Goal: Information Seeking & Learning: Learn about a topic

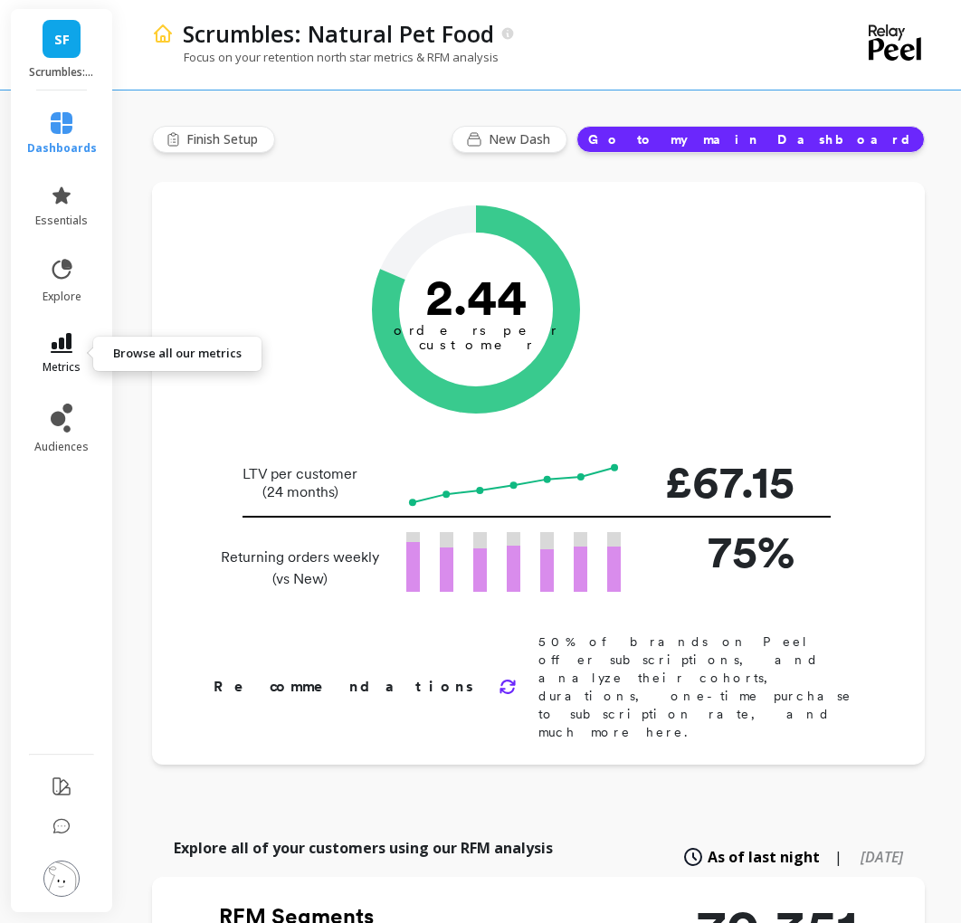
click at [60, 366] on span "metrics" at bounding box center [62, 367] width 38 height 14
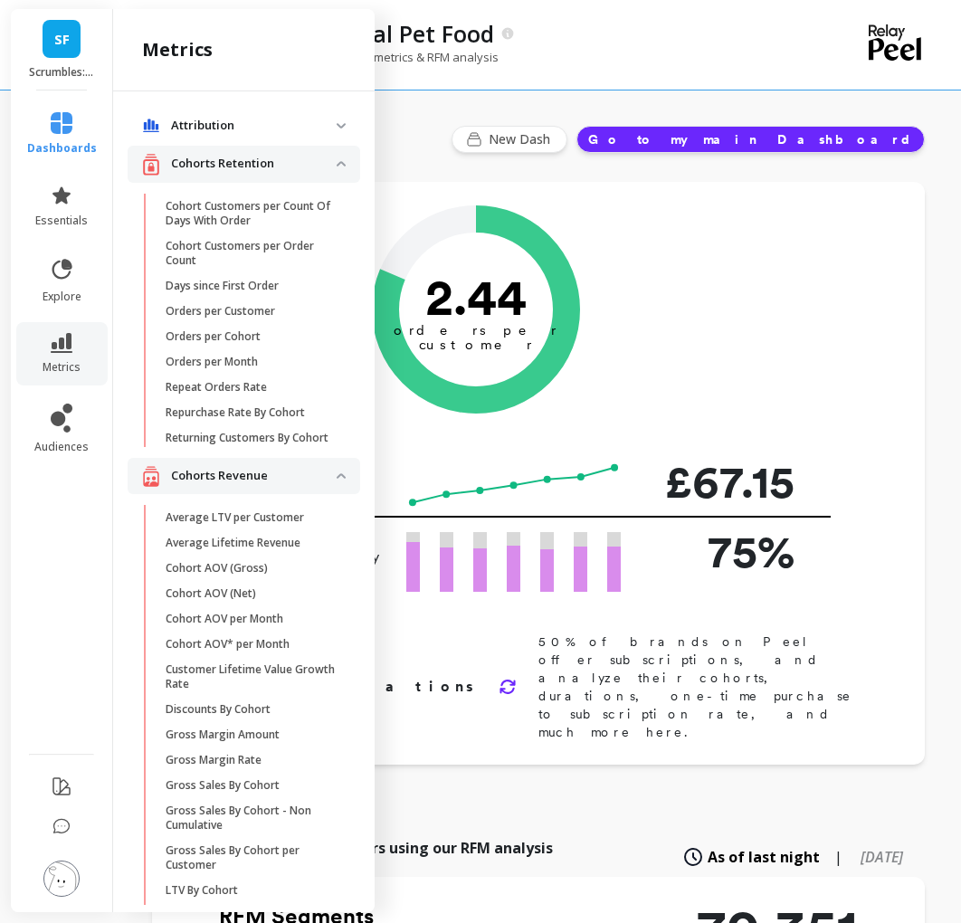
click at [312, 168] on p "Cohorts Retention" at bounding box center [254, 164] width 166 height 18
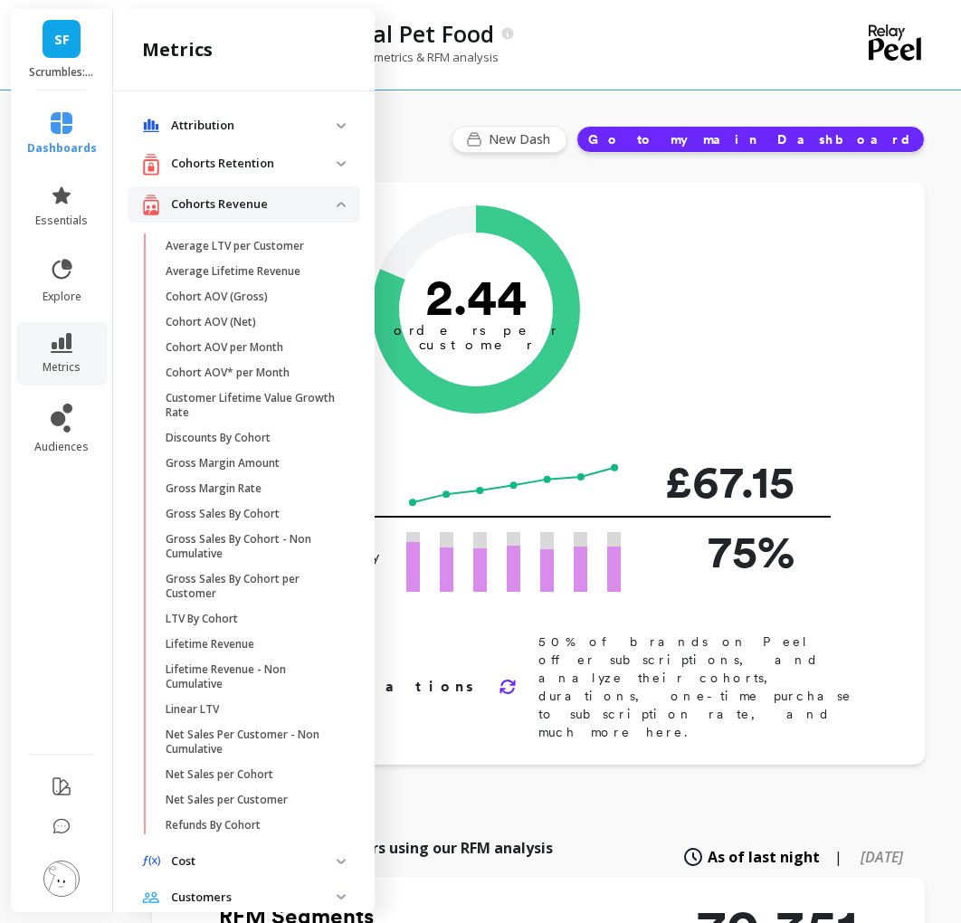
click at [308, 203] on p "Cohorts Revenue" at bounding box center [254, 204] width 166 height 18
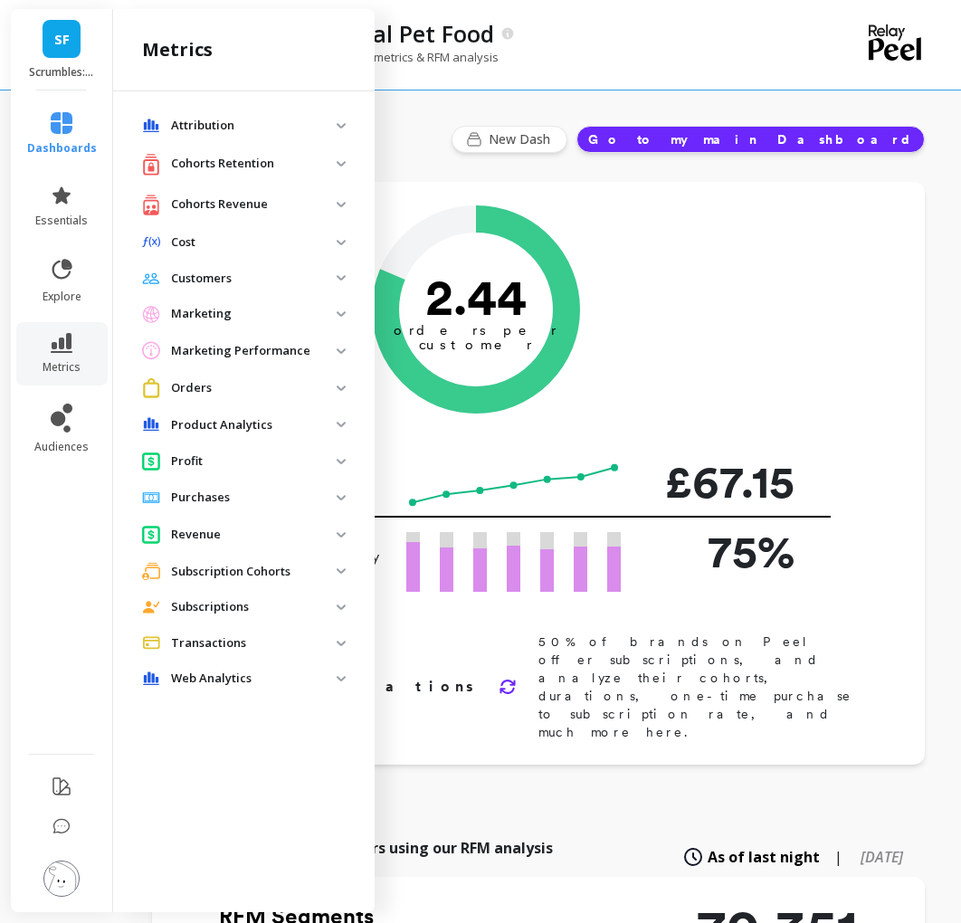
click at [222, 389] on p "Orders" at bounding box center [254, 388] width 166 height 18
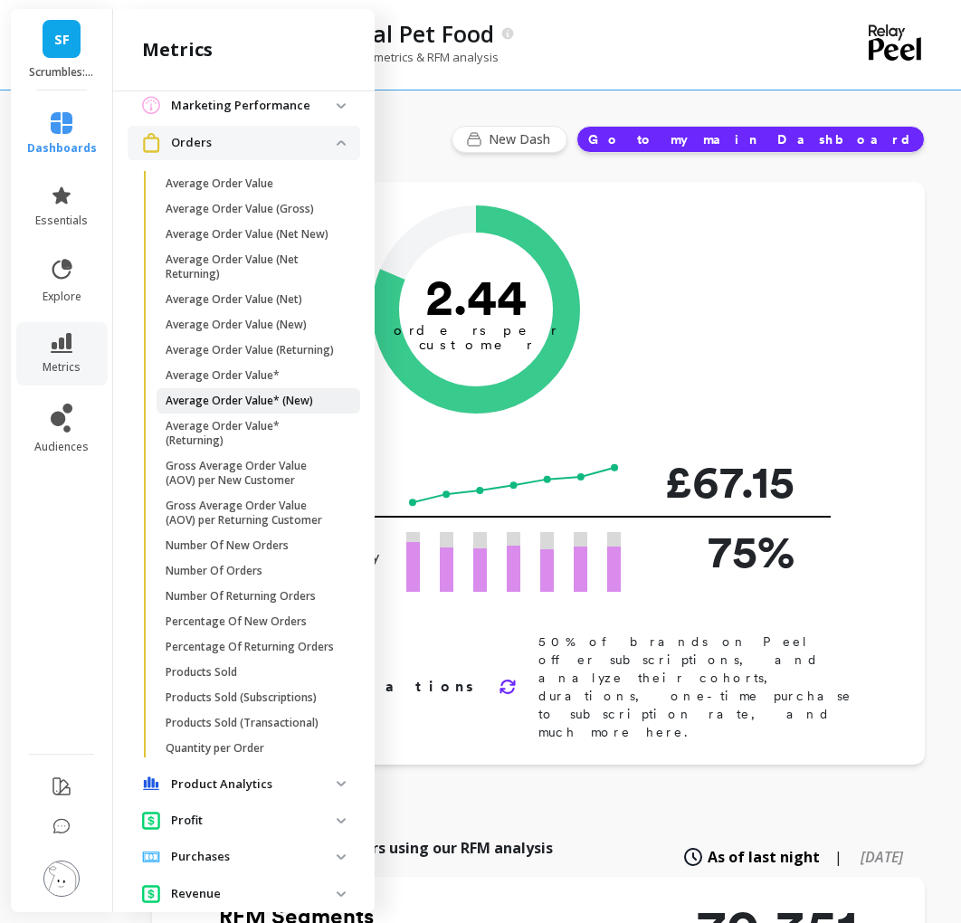
scroll to position [247, 0]
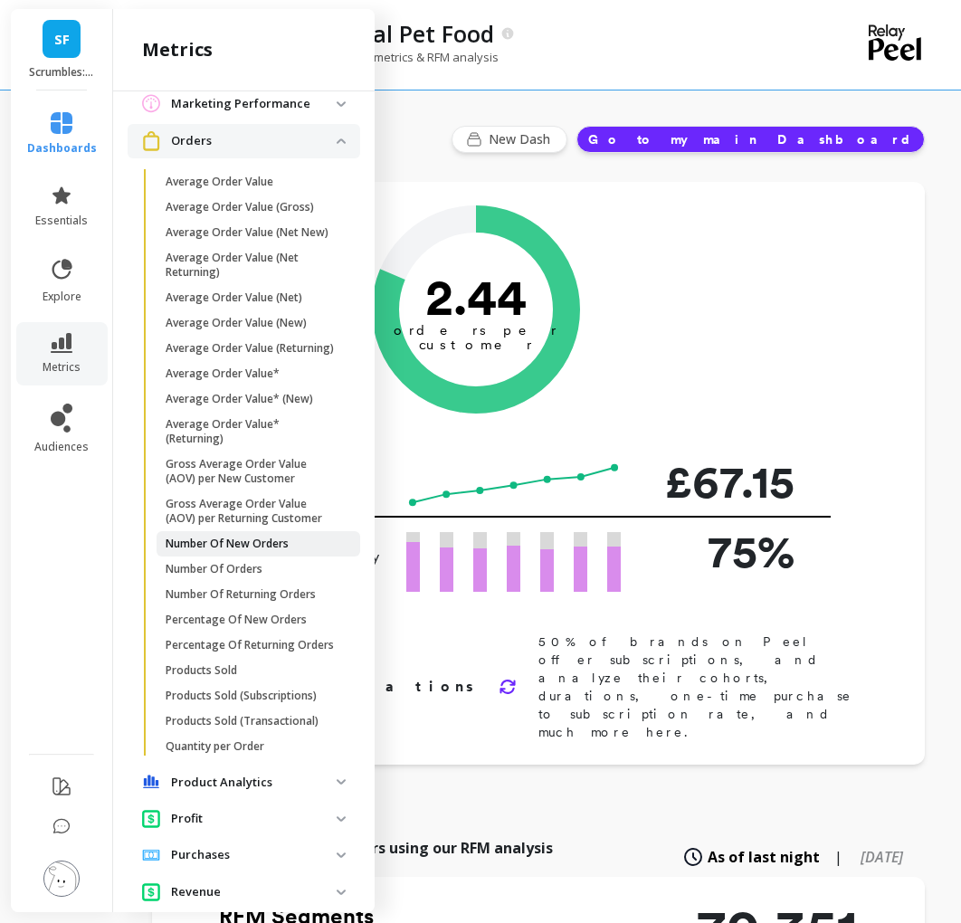
click at [228, 548] on p "Number Of New Orders" at bounding box center [227, 544] width 123 height 14
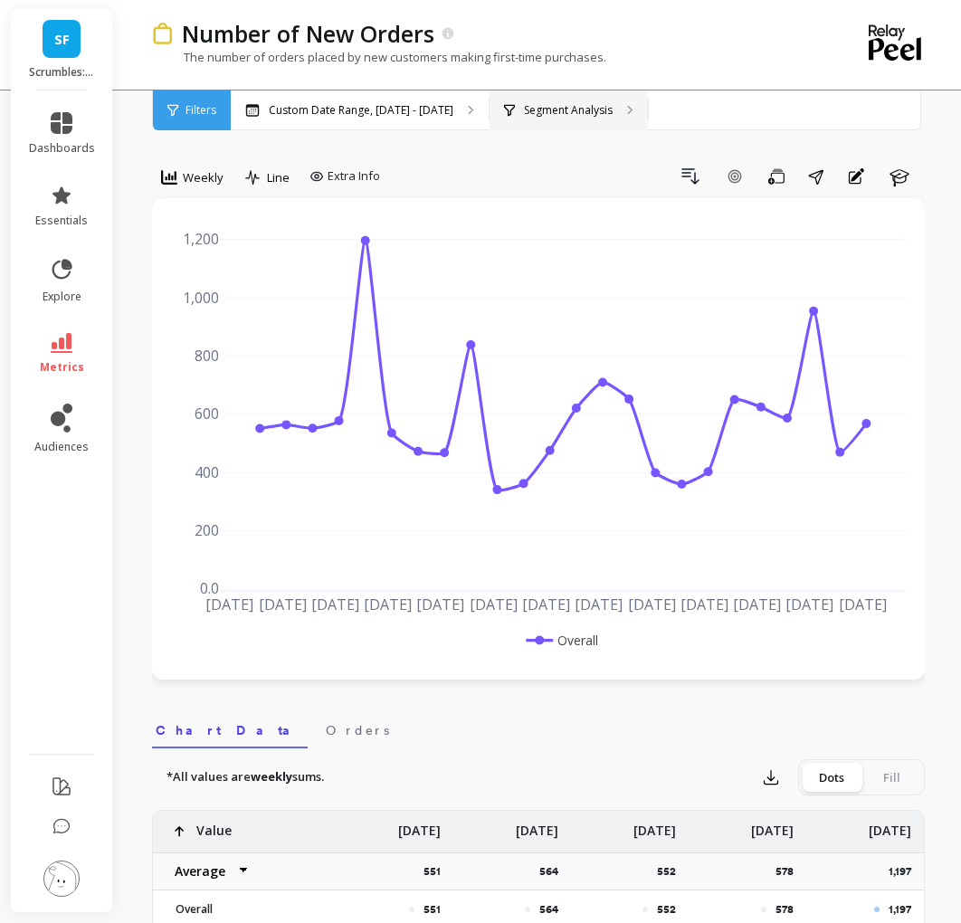
click at [568, 103] on p "Segment Analysis" at bounding box center [568, 110] width 89 height 14
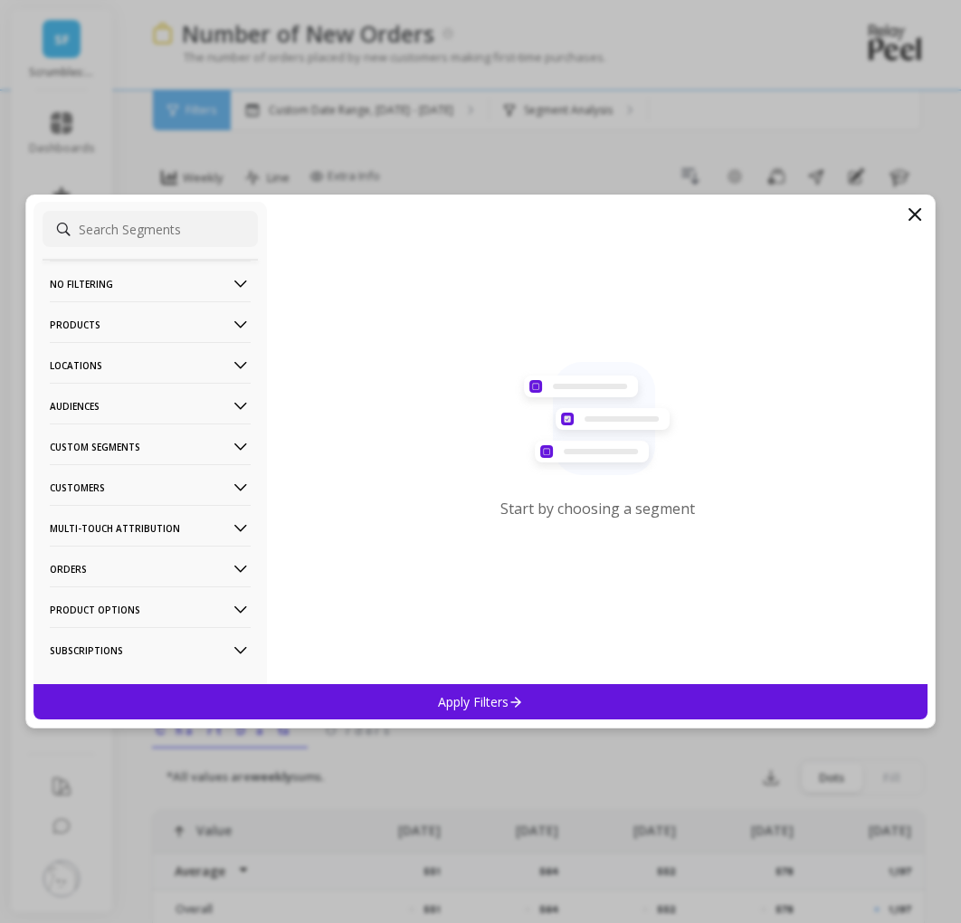
click at [138, 482] on p "Customers" at bounding box center [150, 487] width 201 height 46
click at [121, 634] on ul "Customer Tags Data Source Discounts Subscriptions" at bounding box center [150, 569] width 215 height 129
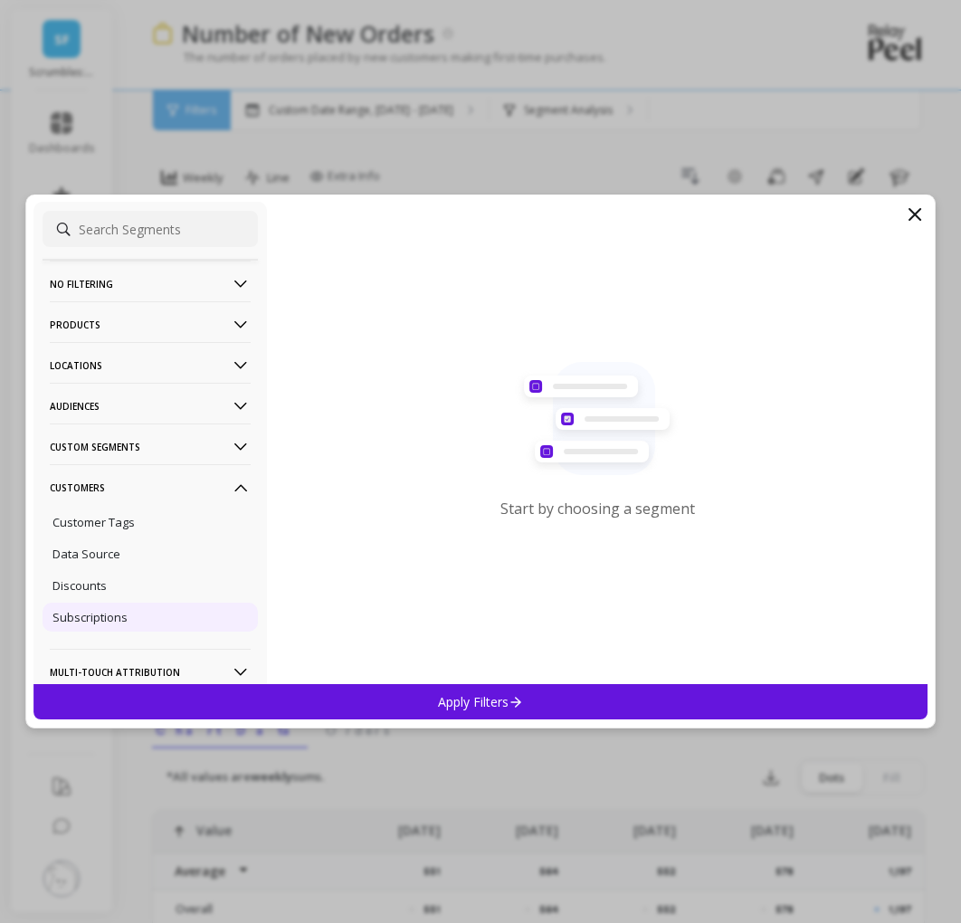
click at [119, 617] on p "Subscriptions" at bounding box center [89, 617] width 75 height 16
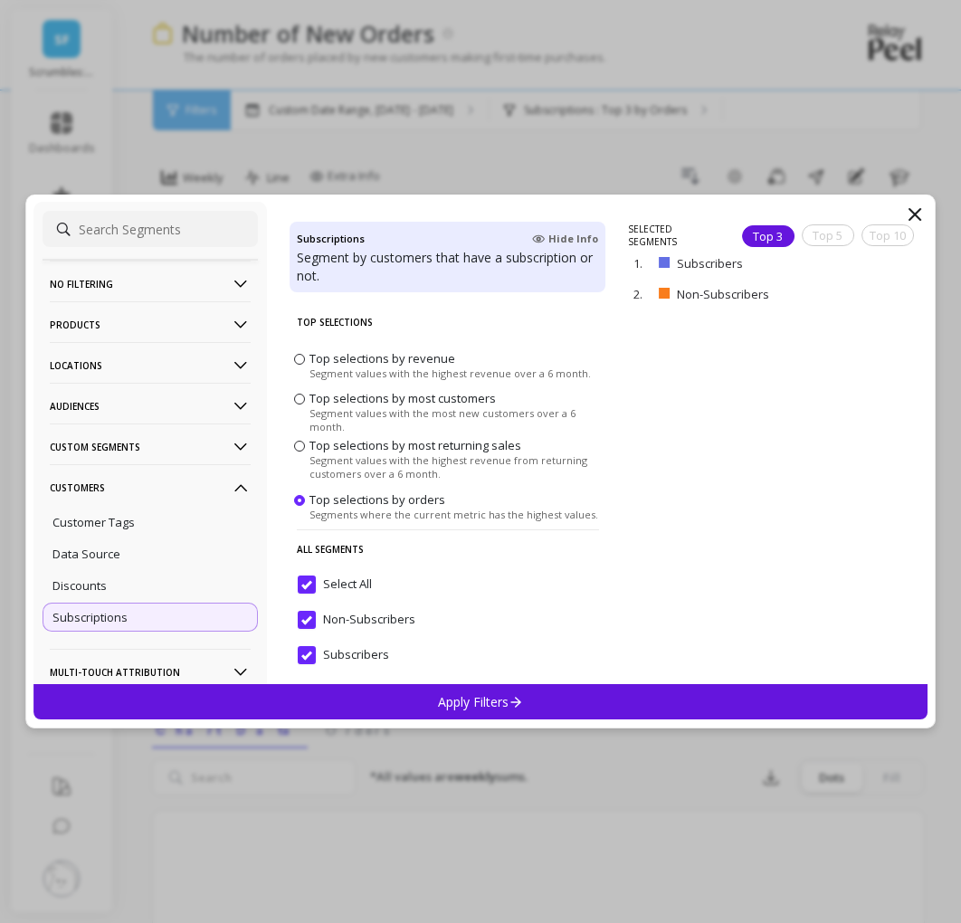
click at [210, 698] on div "Apply Filters" at bounding box center [480, 701] width 894 height 35
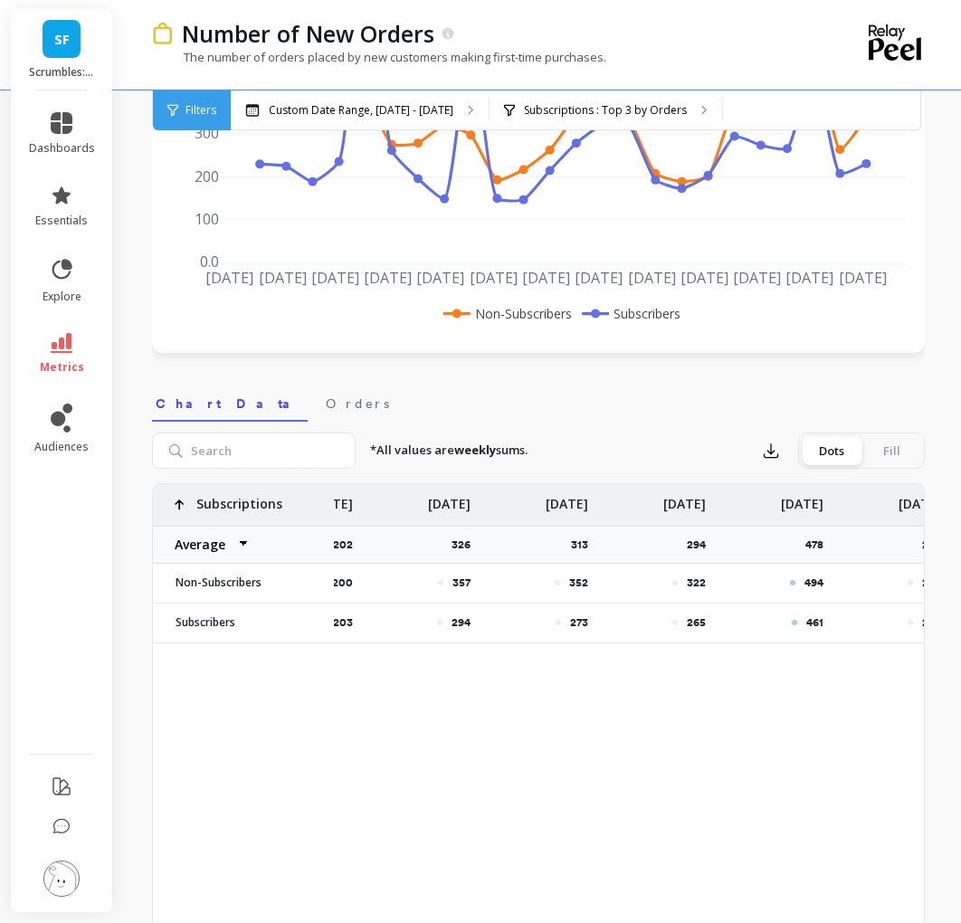
scroll to position [0, 2232]
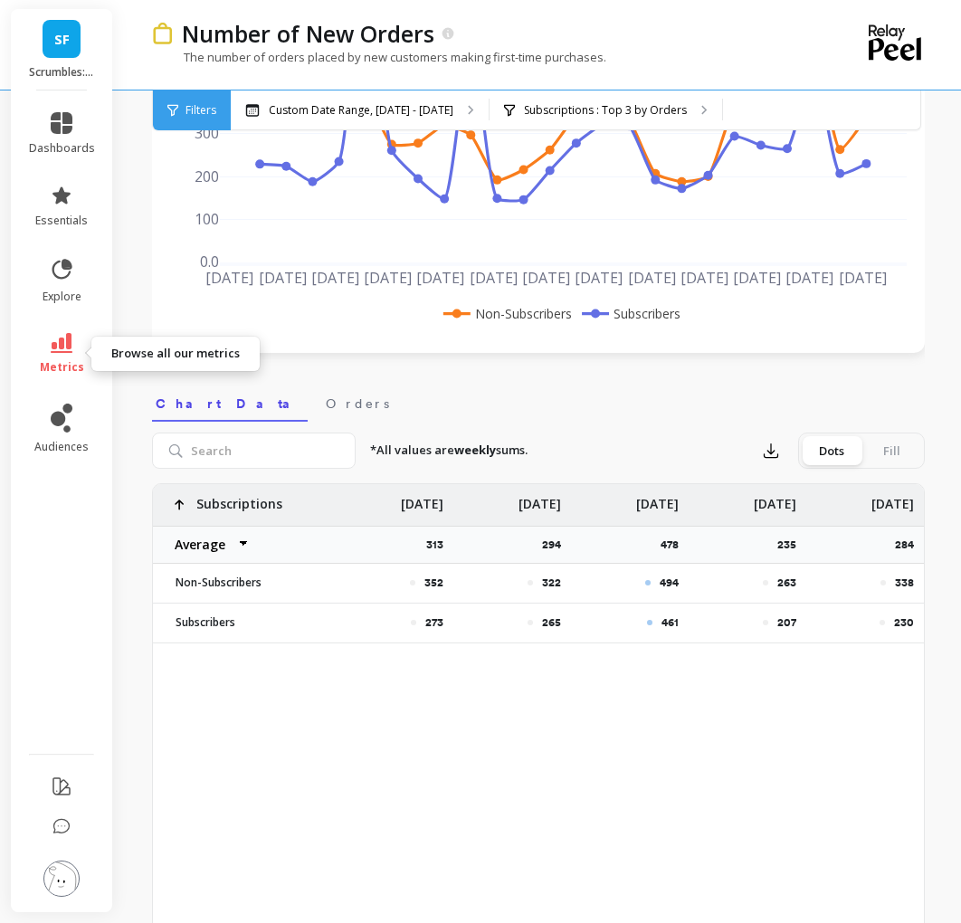
click at [72, 347] on link "metrics" at bounding box center [62, 354] width 66 height 42
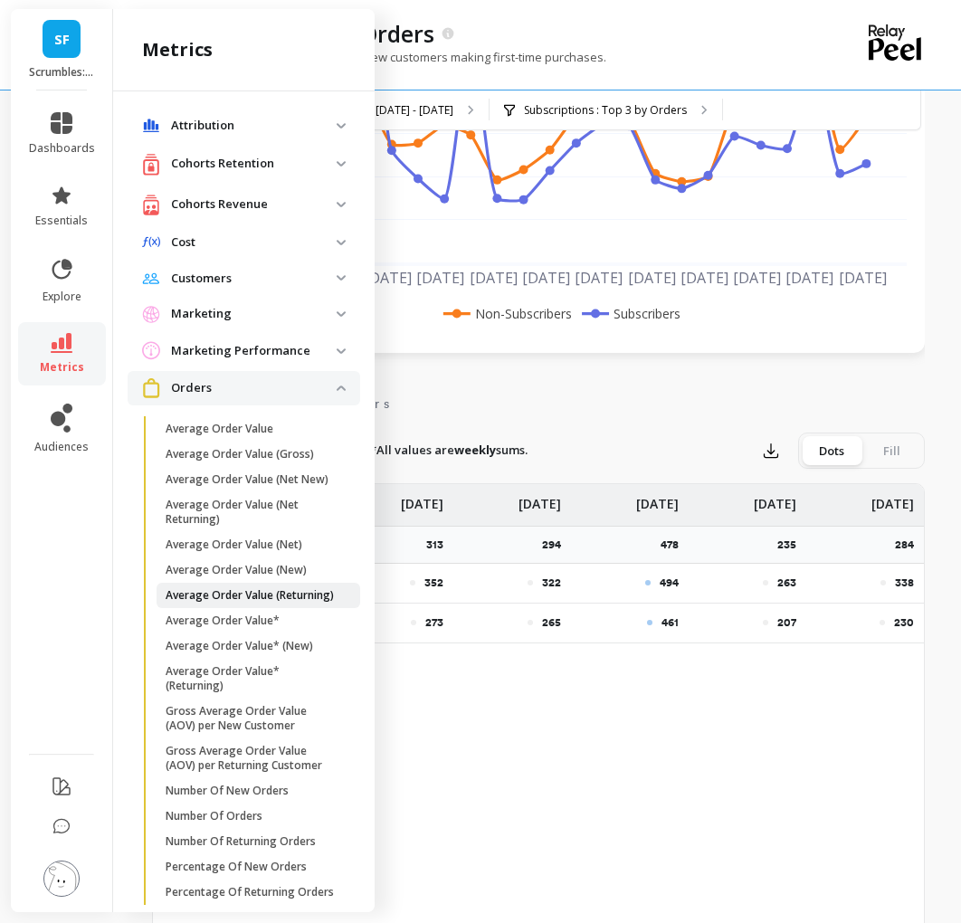
scroll to position [247, 0]
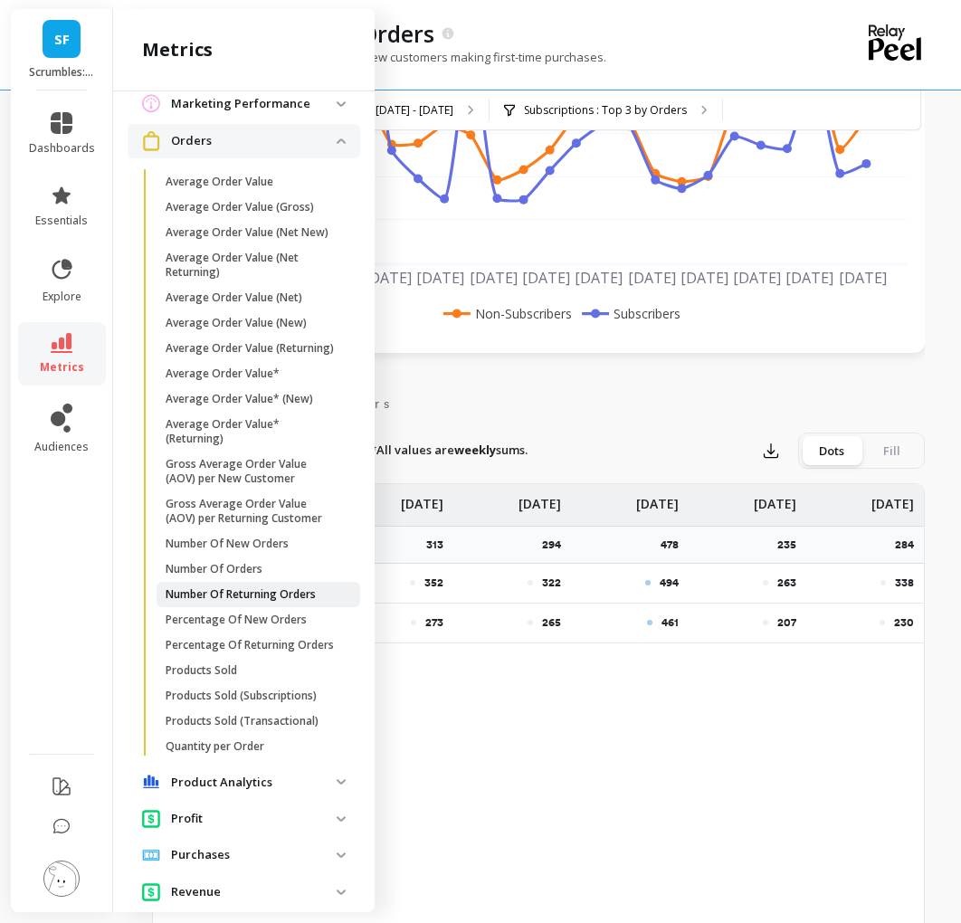
click at [266, 594] on p "Number Of Returning Orders" at bounding box center [241, 594] width 150 height 14
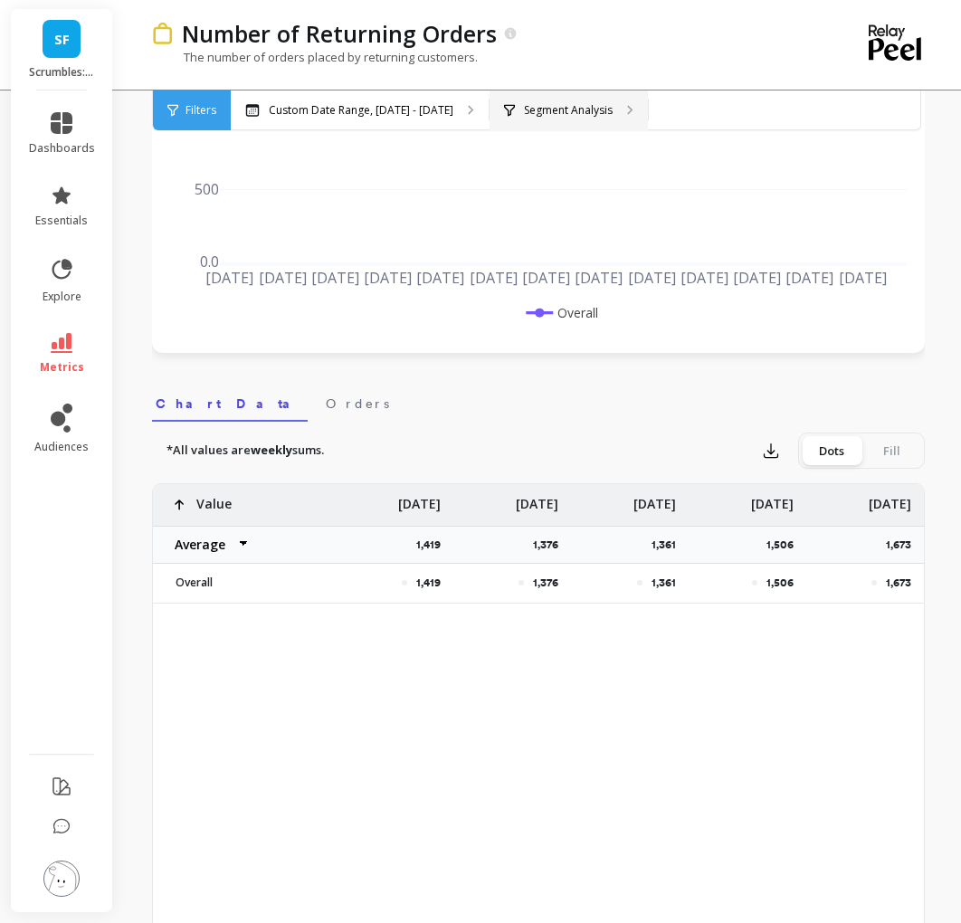
click at [566, 93] on div "Segment Analysis" at bounding box center [569, 110] width 158 height 40
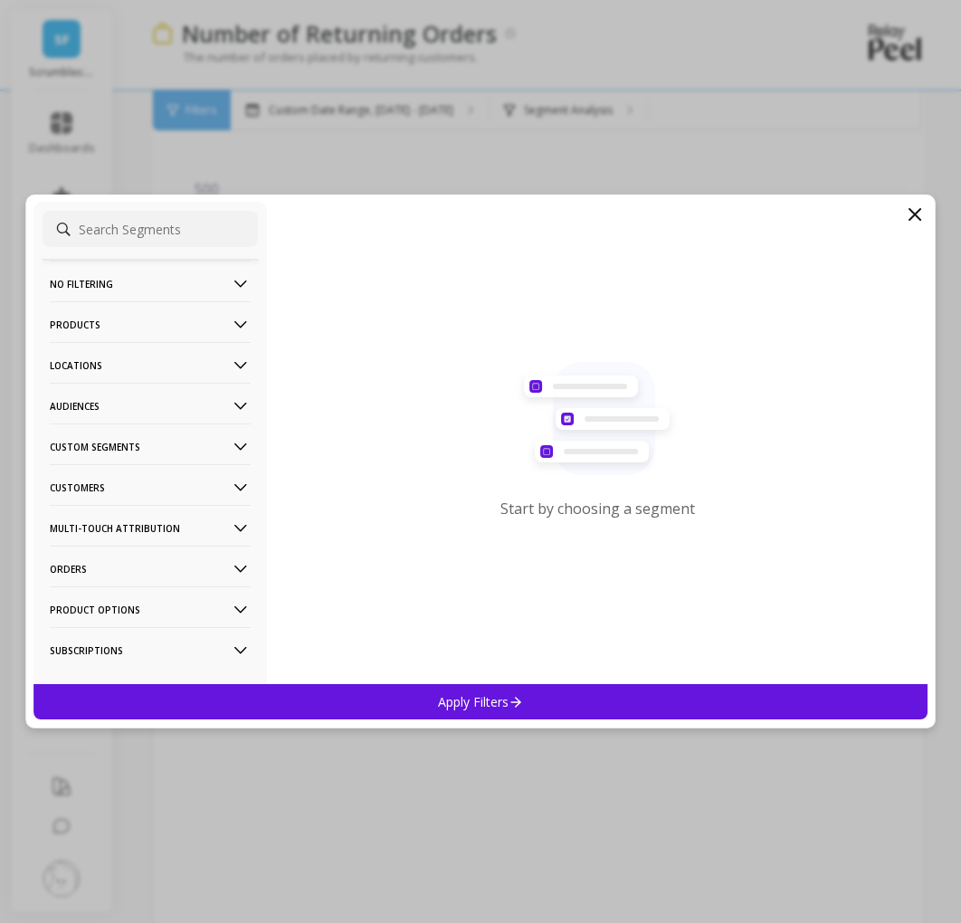
click at [90, 486] on p "Customers" at bounding box center [150, 487] width 201 height 46
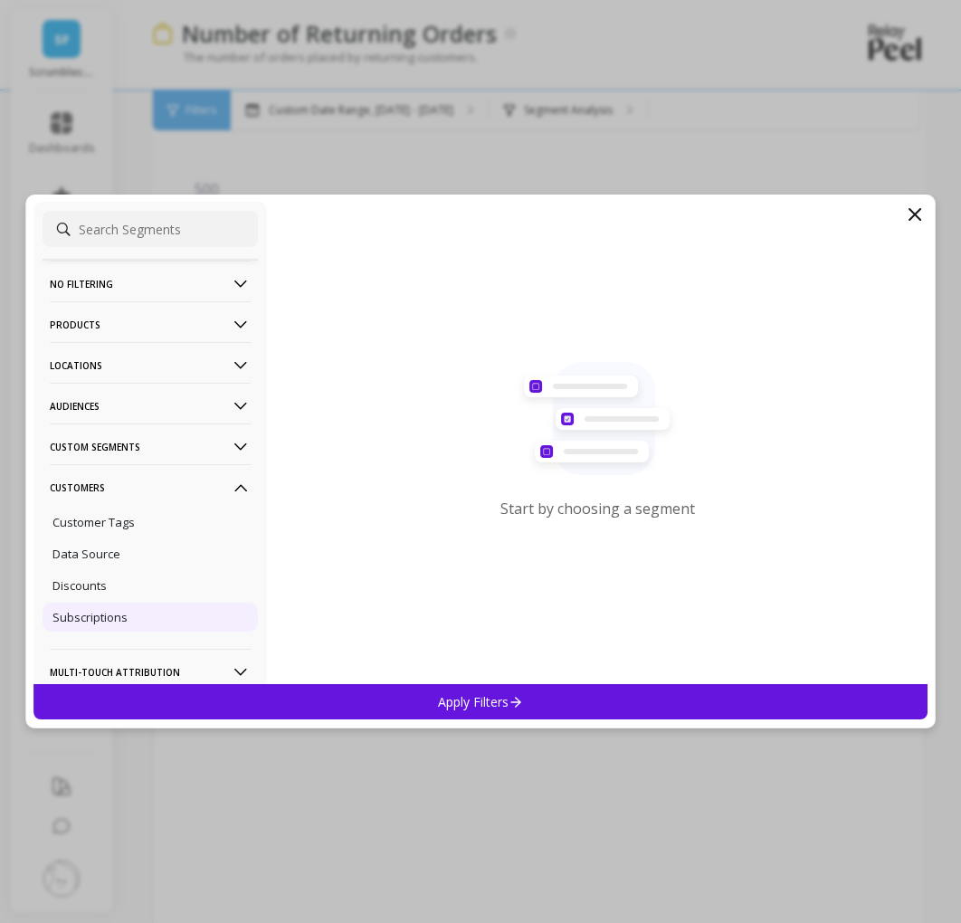
click at [117, 609] on div "Subscriptions" at bounding box center [150, 617] width 215 height 29
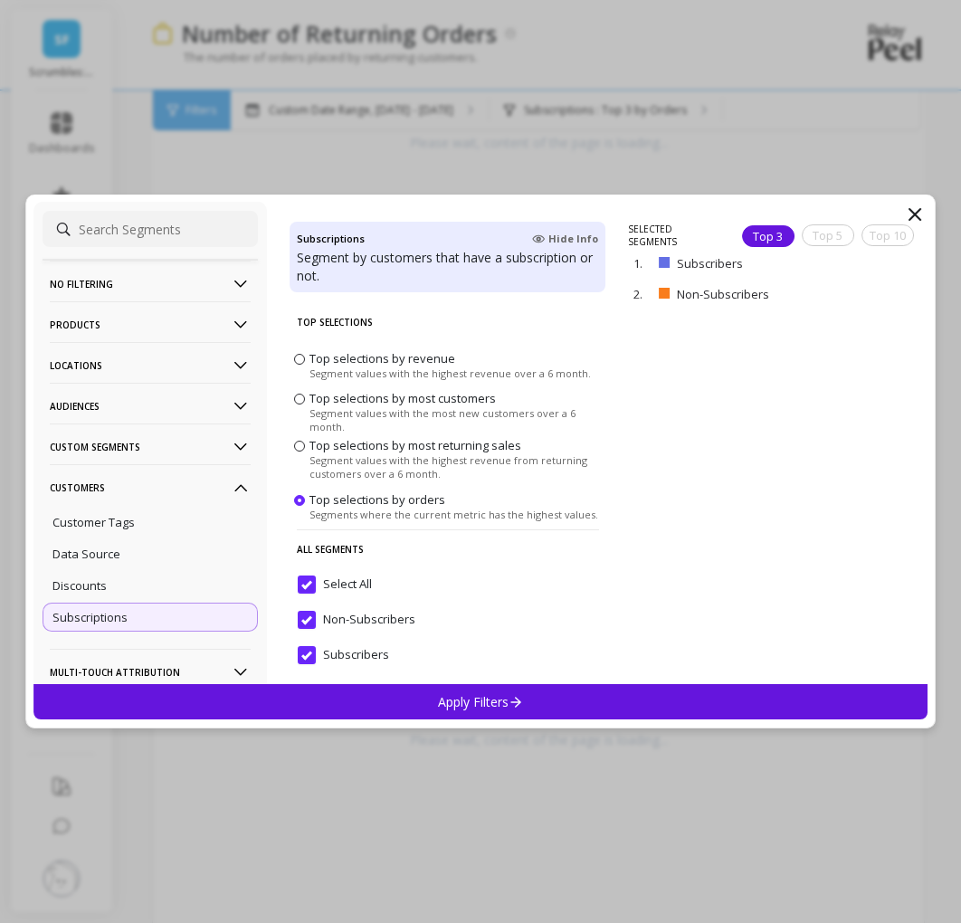
click at [255, 709] on div "Apply Filters" at bounding box center [480, 701] width 894 height 35
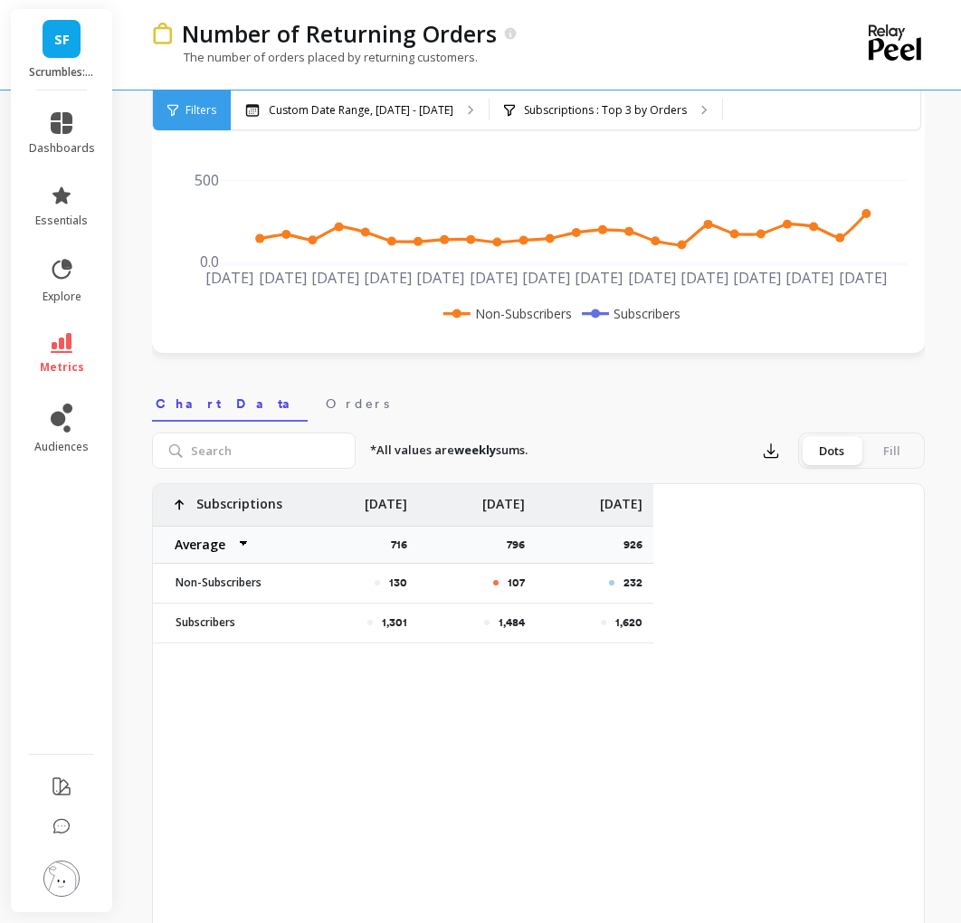
scroll to position [0, 2232]
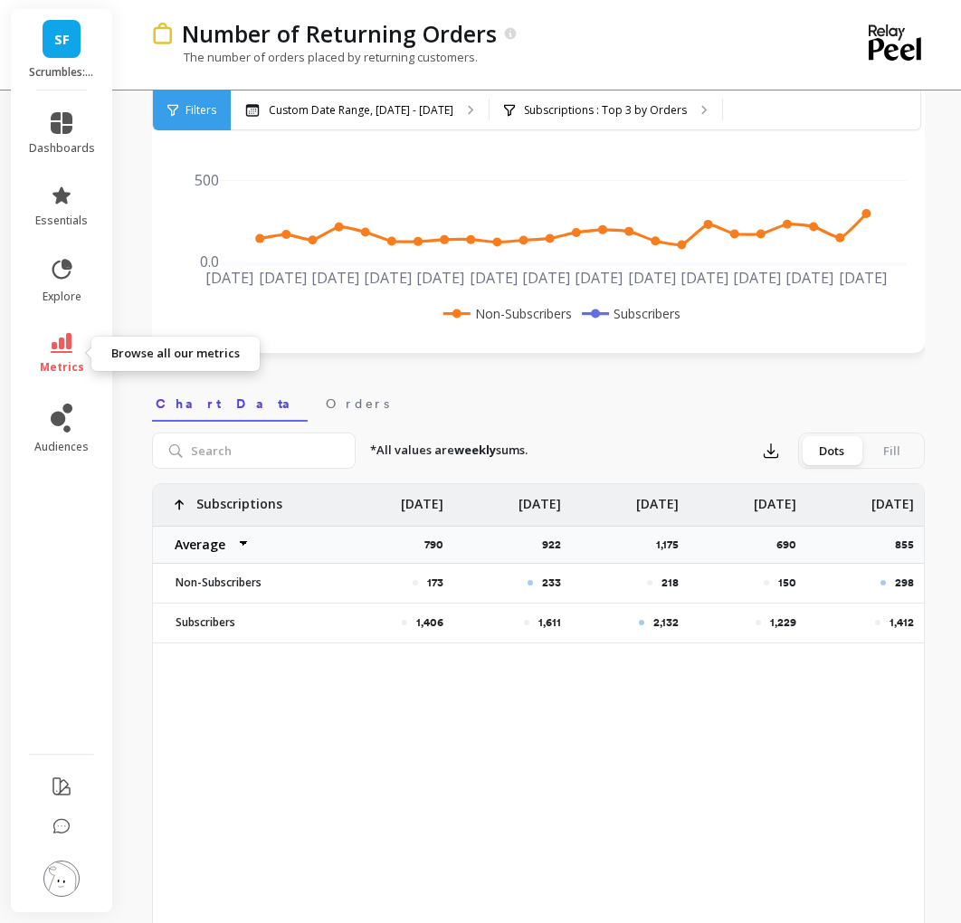
click at [68, 360] on span "metrics" at bounding box center [62, 367] width 44 height 14
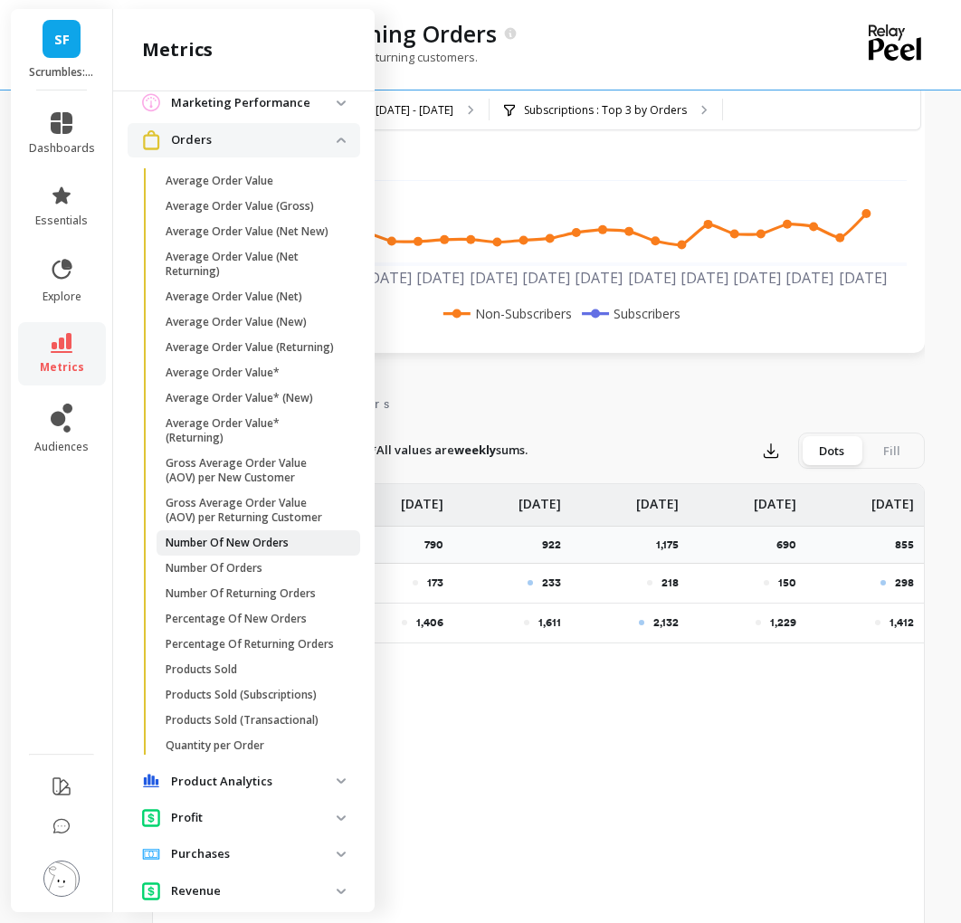
scroll to position [0, 0]
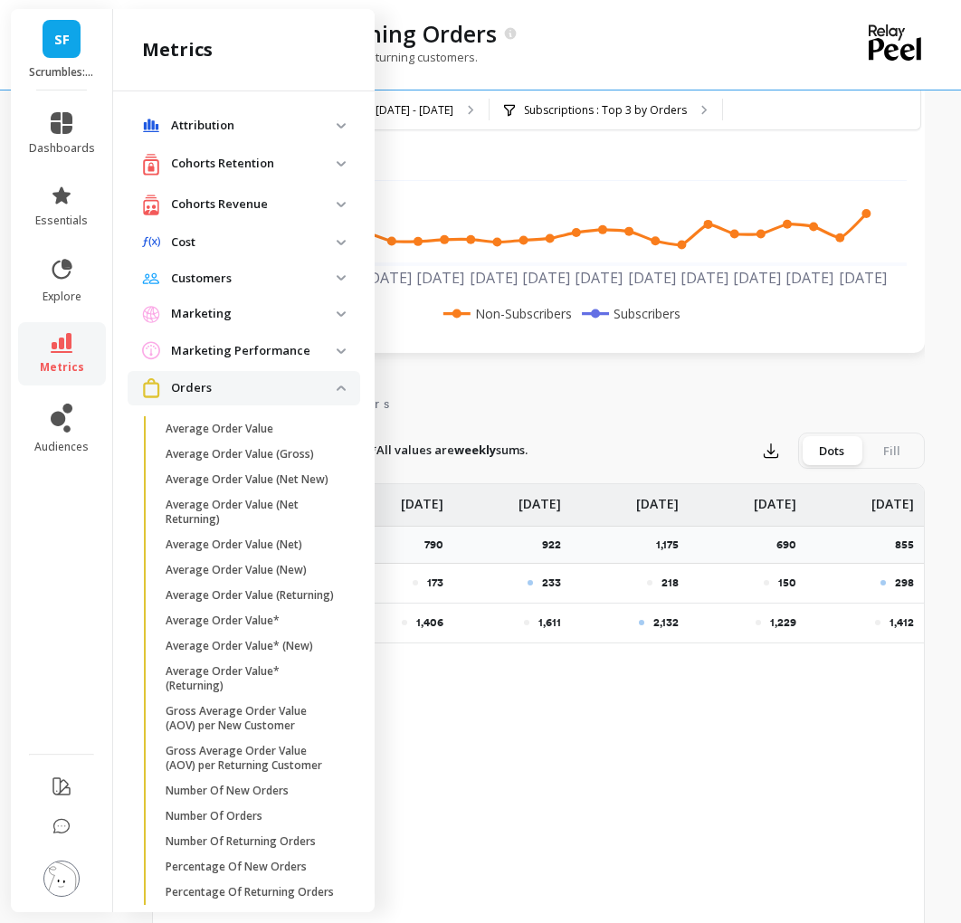
click at [272, 385] on p "Orders" at bounding box center [254, 388] width 166 height 18
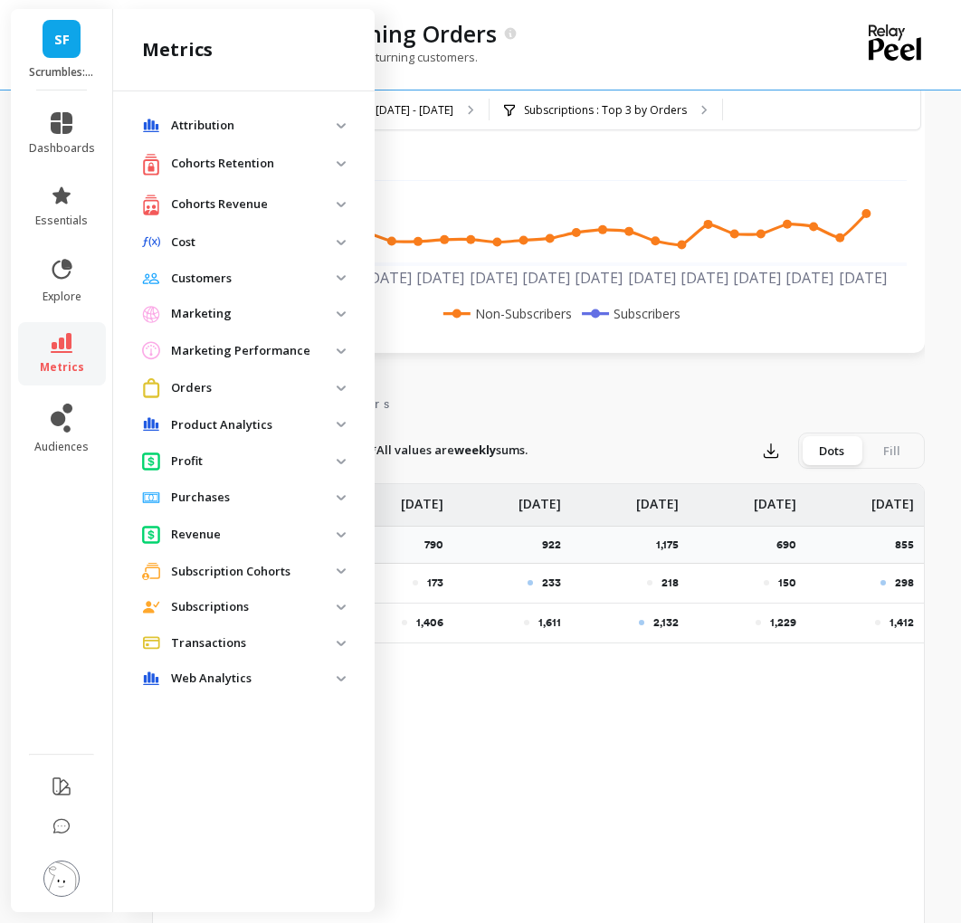
scroll to position [608, 0]
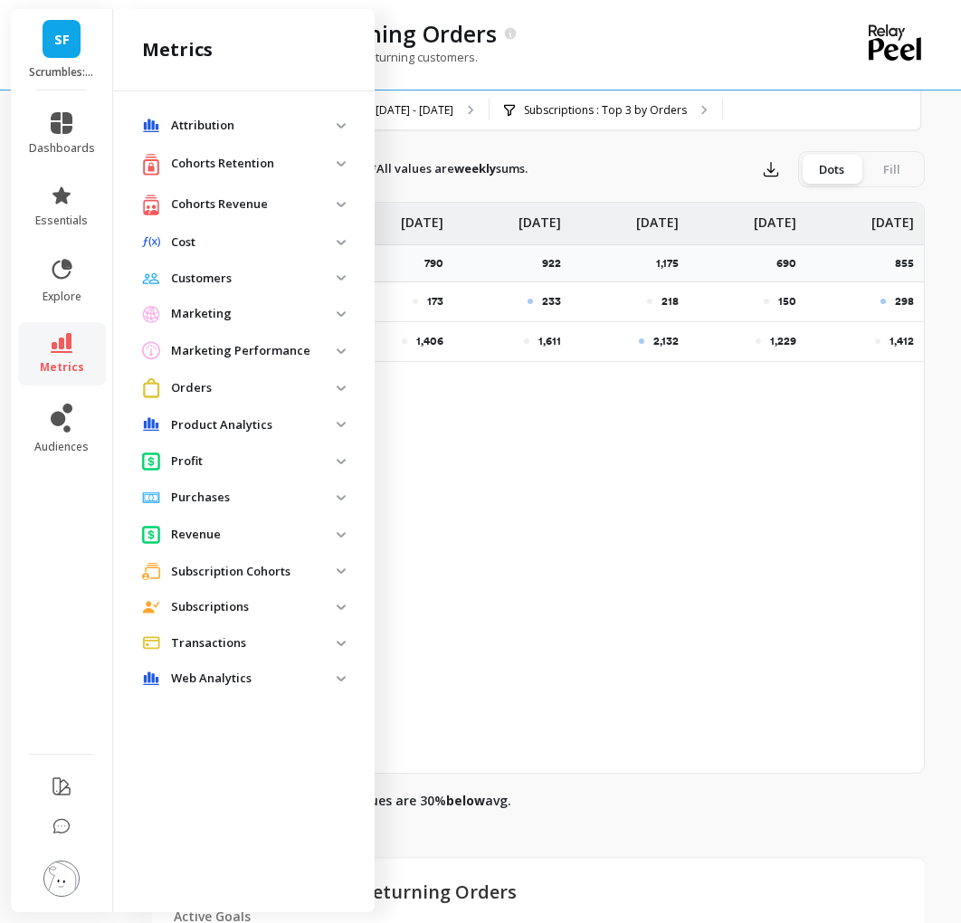
click at [225, 534] on p "Revenue" at bounding box center [254, 535] width 166 height 18
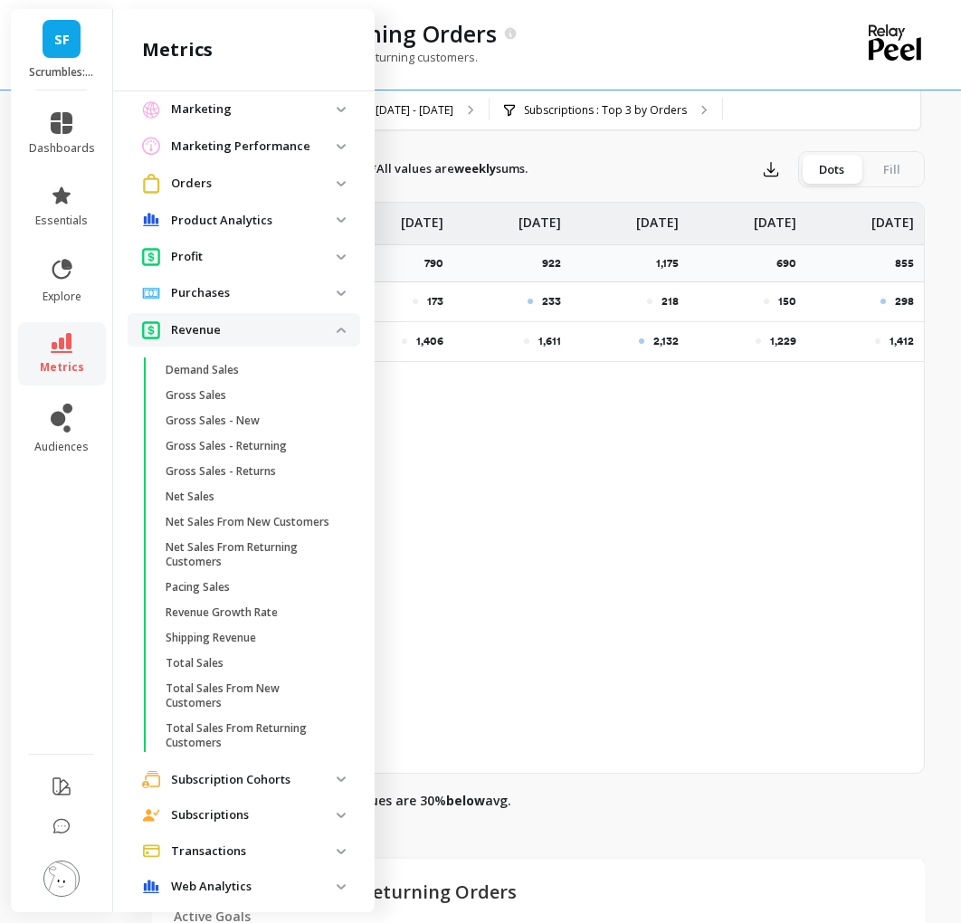
scroll to position [209, 0]
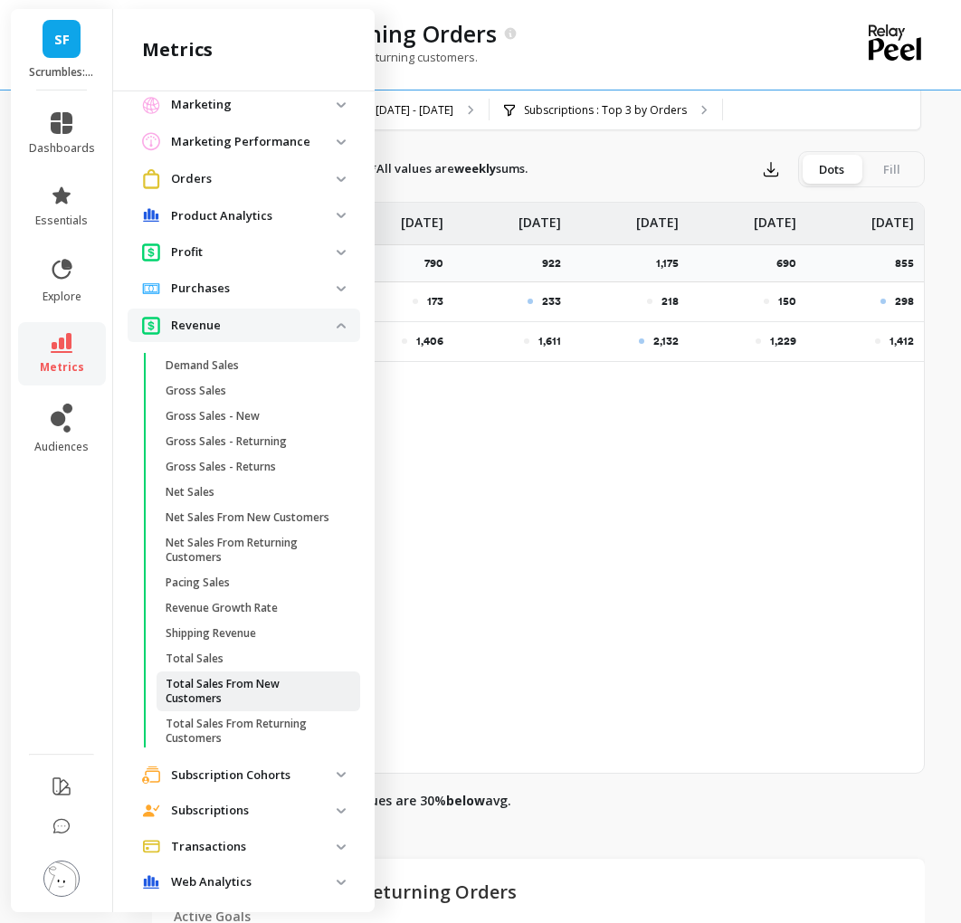
click at [225, 685] on p "Total Sales From New Customers" at bounding box center [252, 691] width 173 height 29
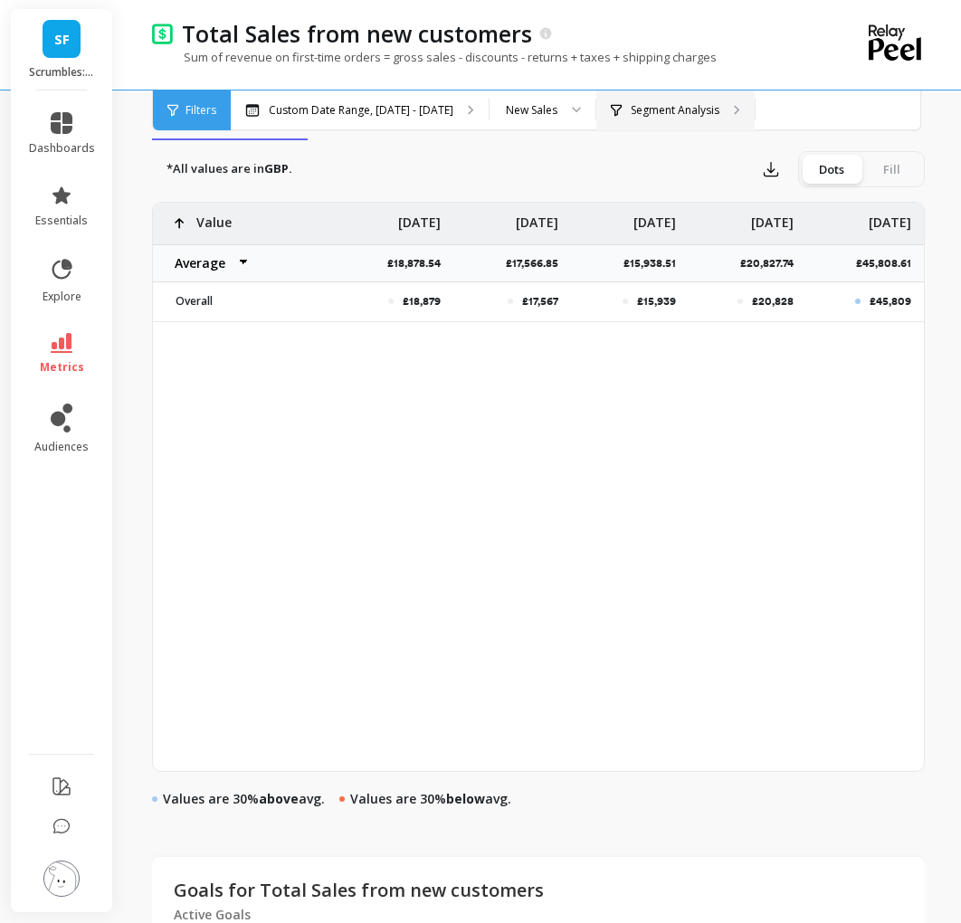
click at [695, 99] on div "Segment Analysis" at bounding box center [675, 110] width 158 height 40
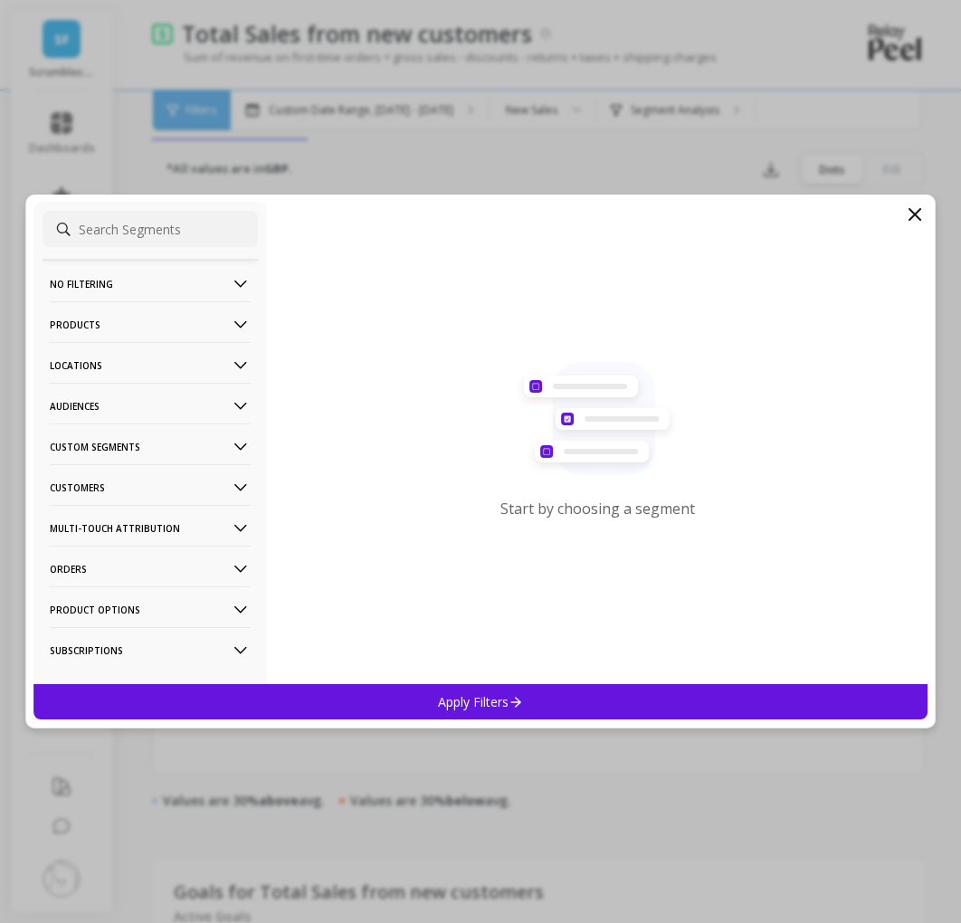
click at [135, 492] on p "Customers" at bounding box center [150, 487] width 201 height 46
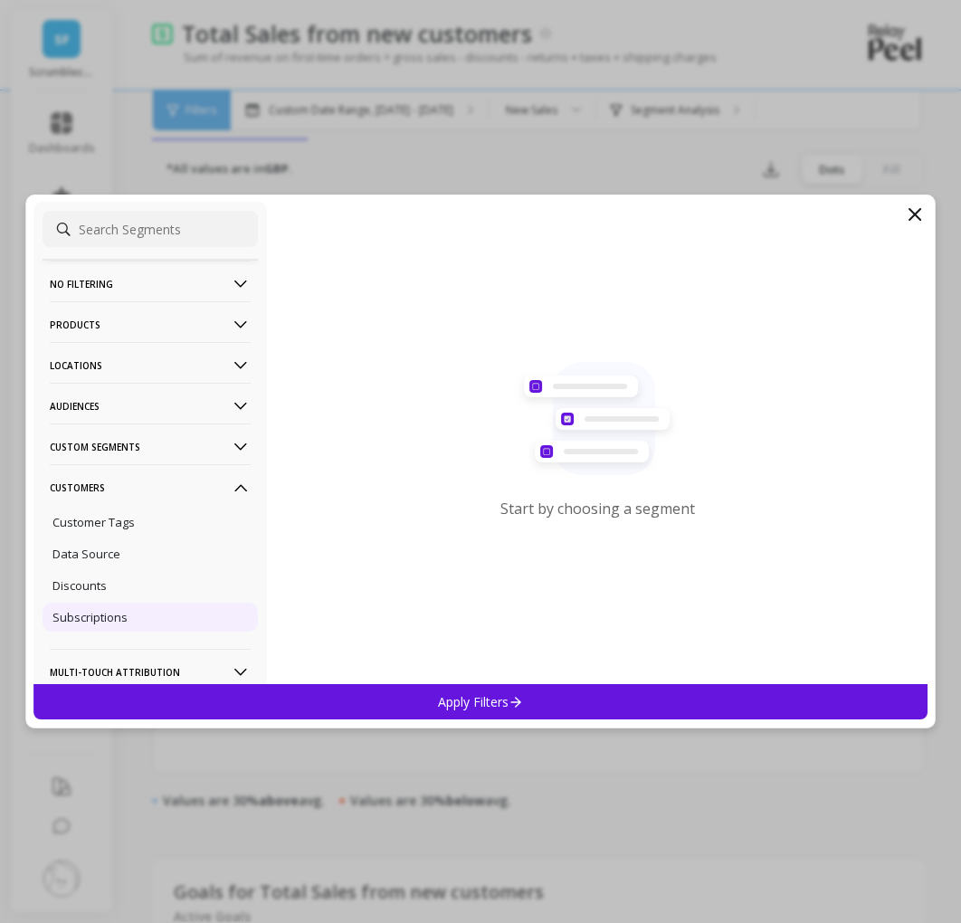
click at [111, 624] on p "Subscriptions" at bounding box center [89, 617] width 75 height 16
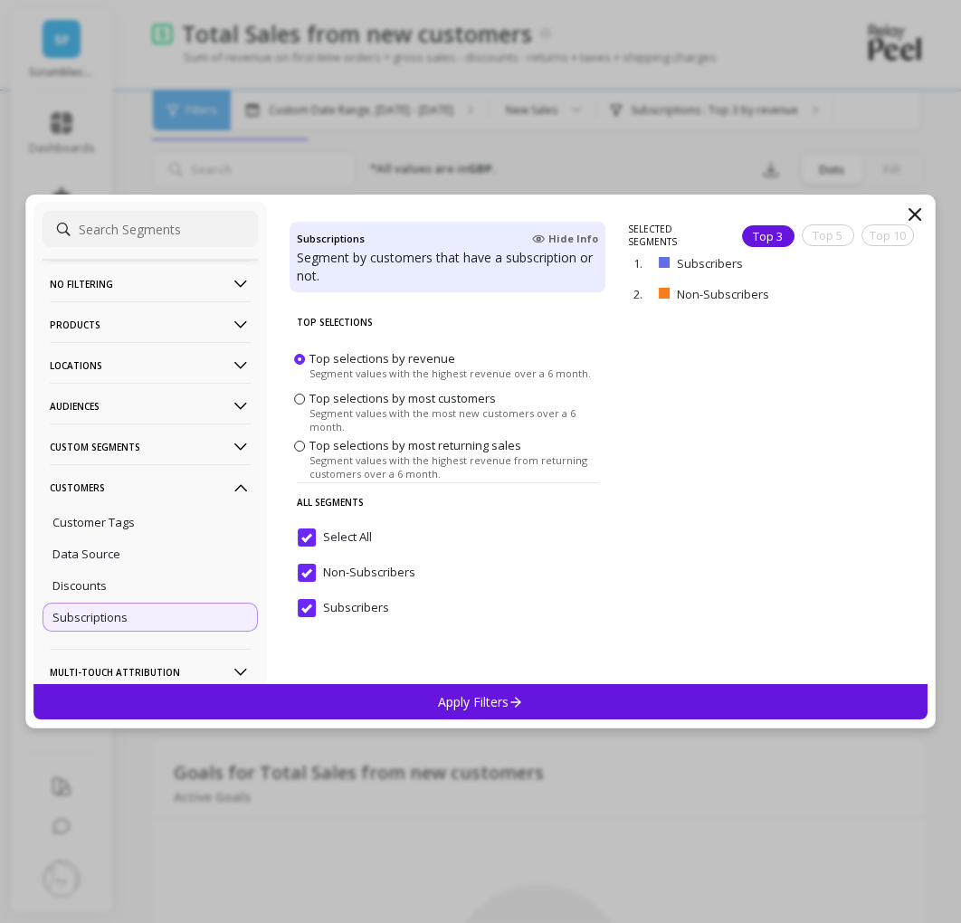
click at [262, 700] on div "Apply Filters" at bounding box center [480, 701] width 894 height 35
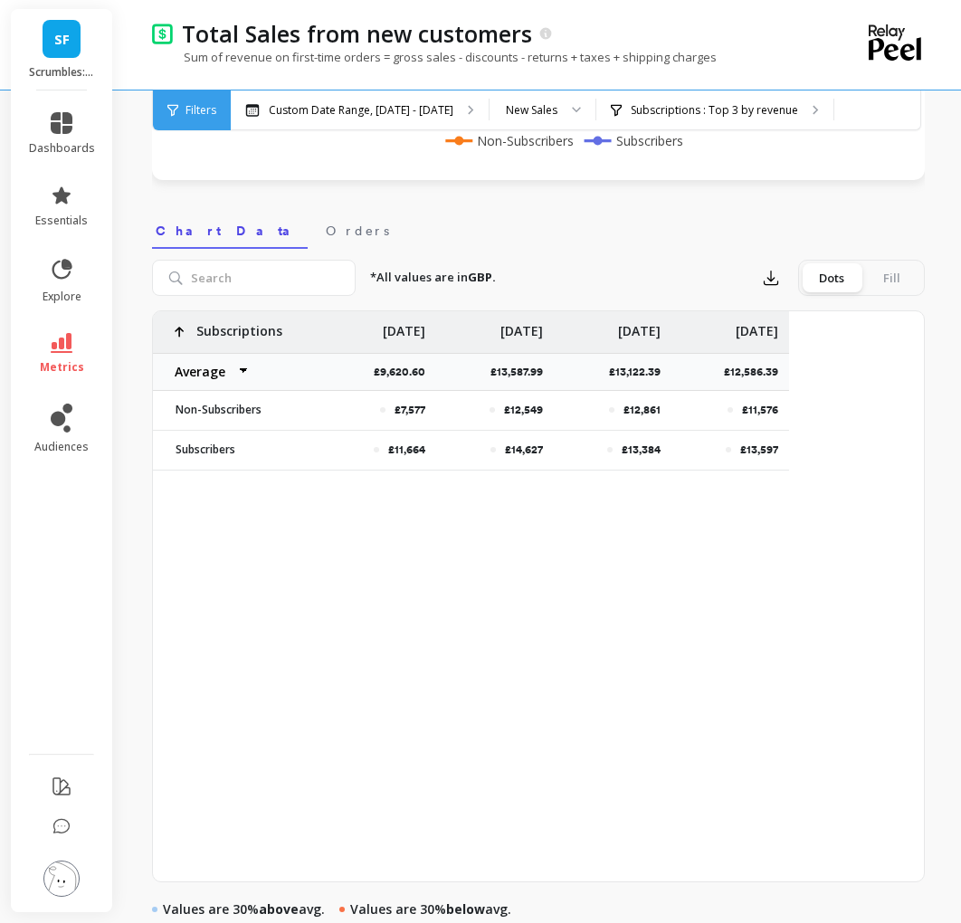
scroll to position [0, 2232]
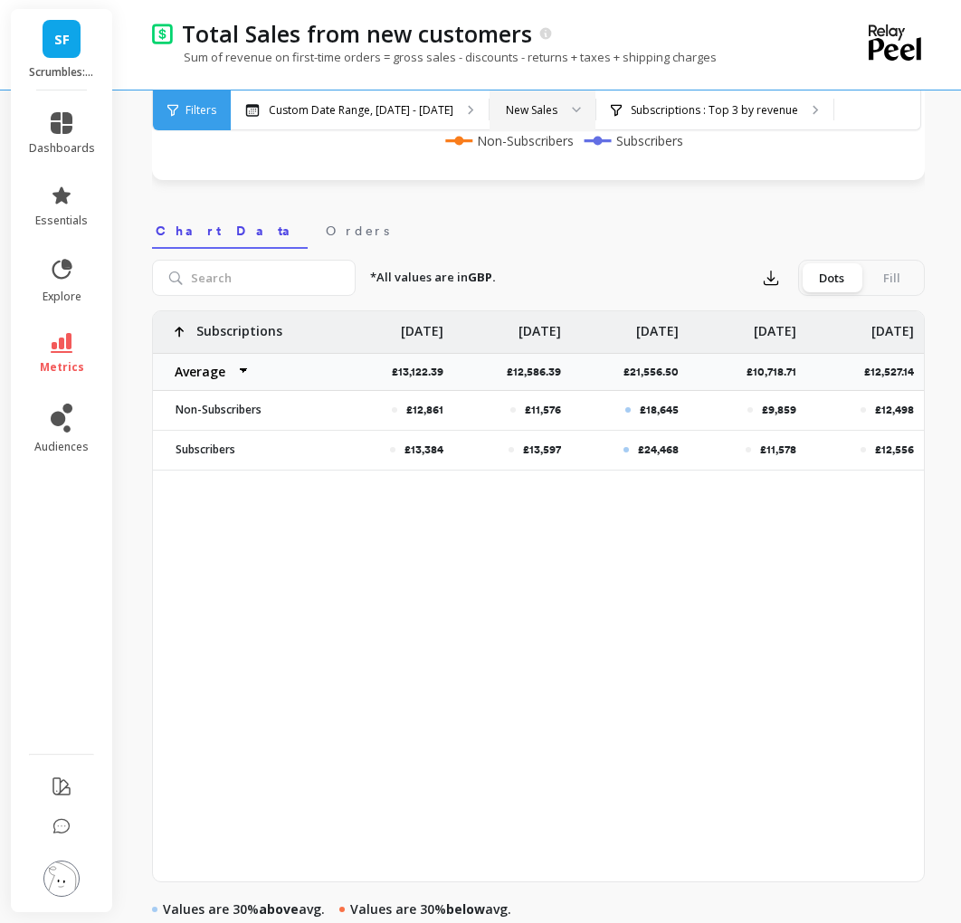
click at [535, 113] on div "New Sales" at bounding box center [532, 109] width 52 height 17
click at [555, 228] on div "Returning Sales" at bounding box center [542, 229] width 82 height 17
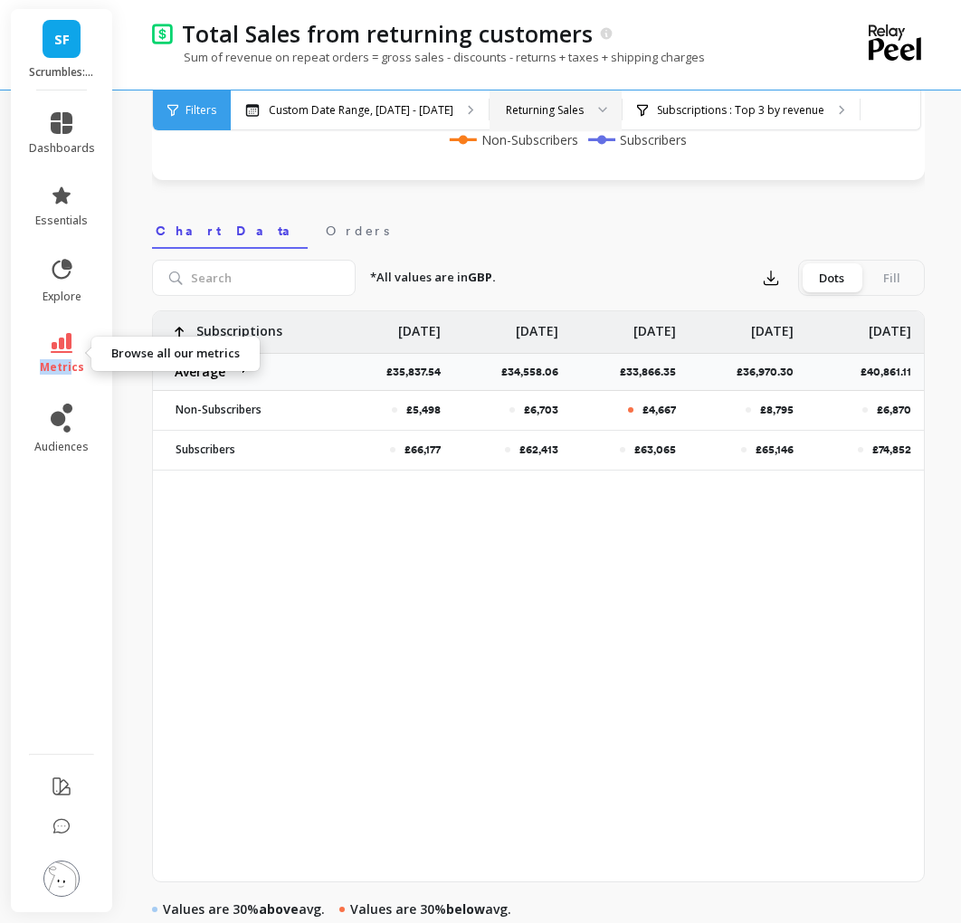
click at [71, 360] on span "metrics" at bounding box center [62, 367] width 44 height 14
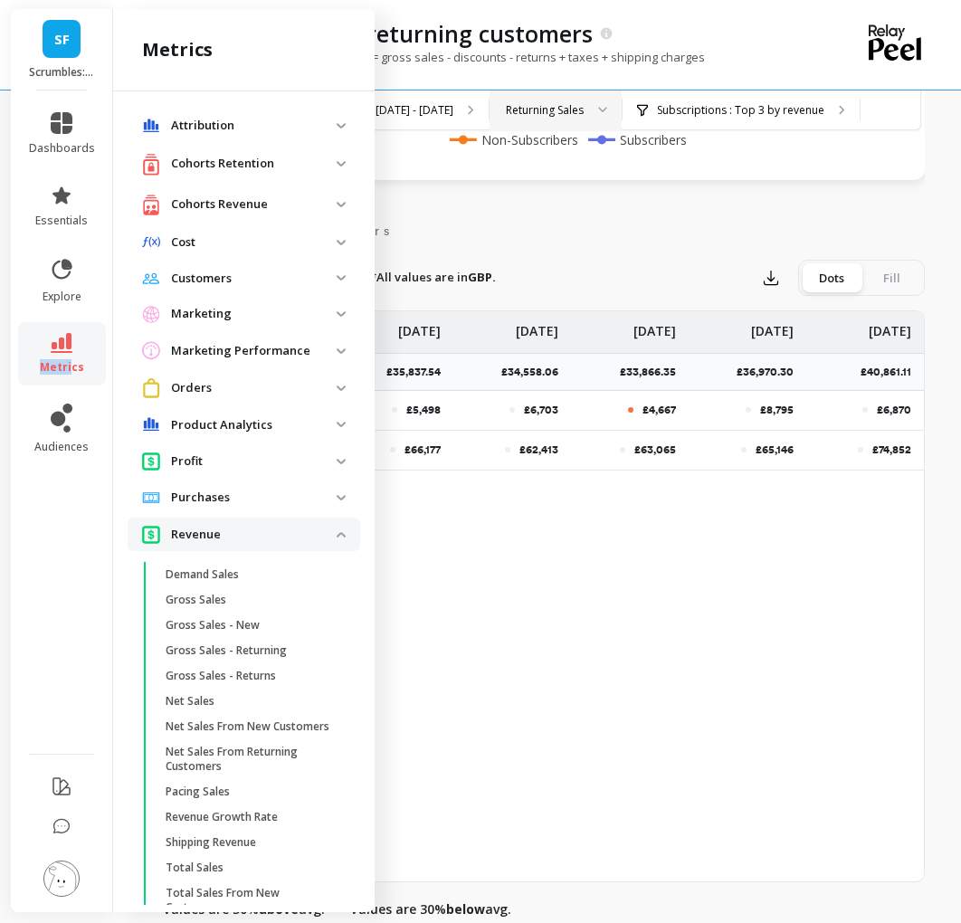
scroll to position [209, 0]
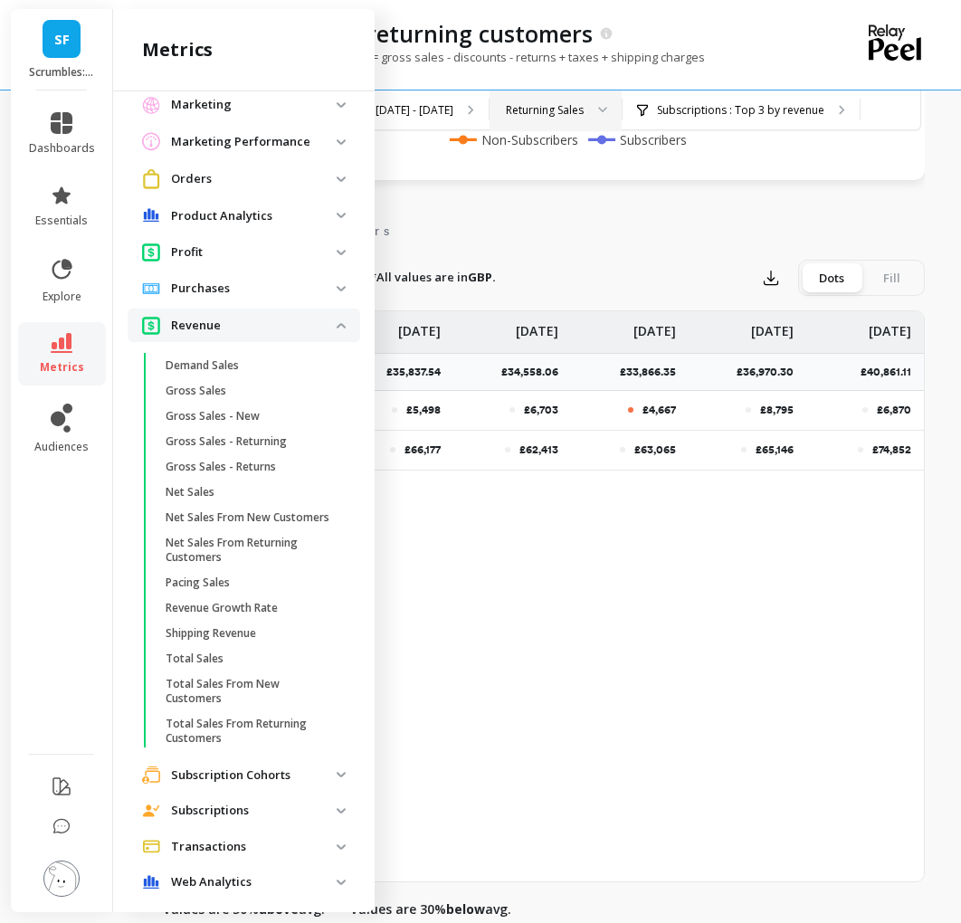
click at [285, 777] on li "Subscription Cohorts Cumulative MRR per Subscriber Cumulative MRR per Subscript…" at bounding box center [244, 776] width 233 height 36
click at [259, 802] on p "Subscriptions" at bounding box center [254, 811] width 166 height 18
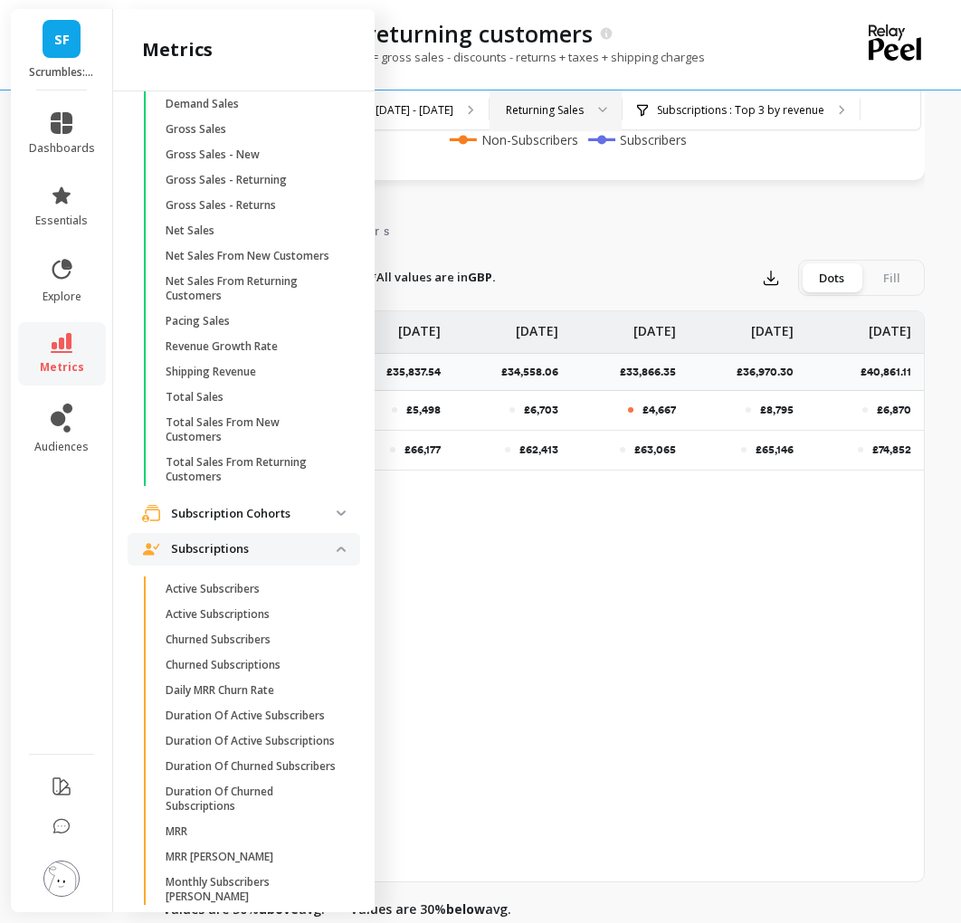
scroll to position [489, 0]
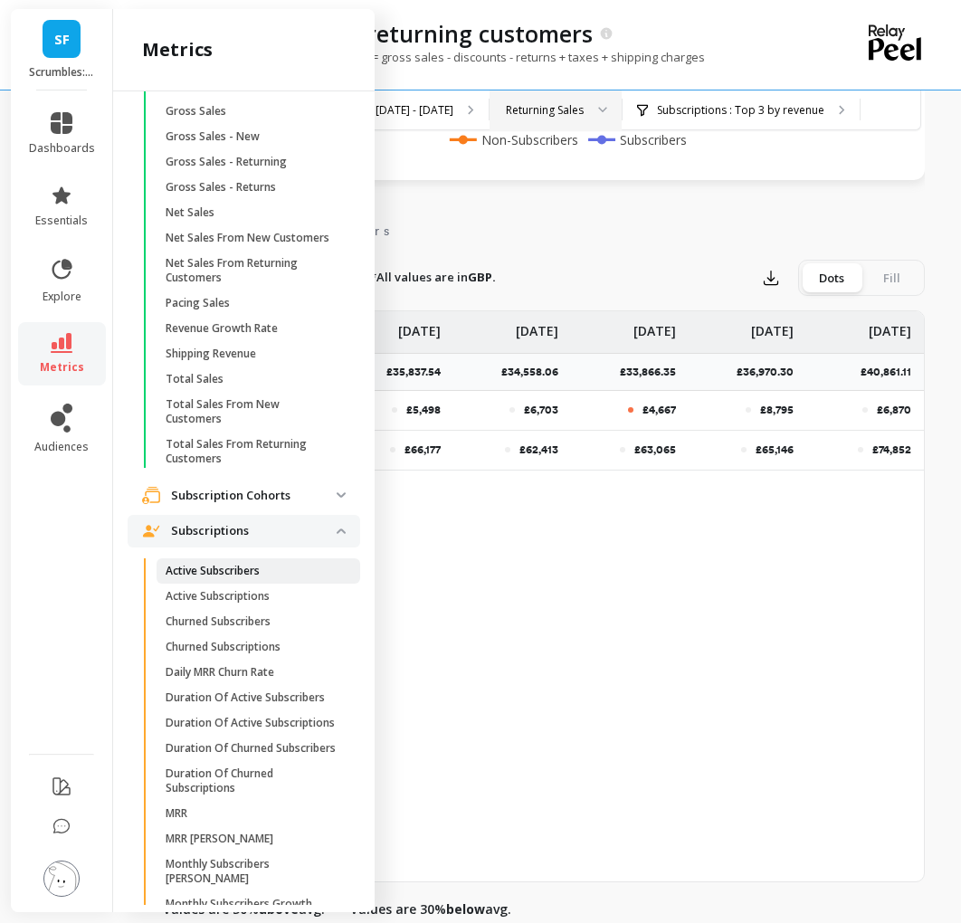
click at [259, 564] on p "Active Subscribers" at bounding box center [213, 571] width 94 height 14
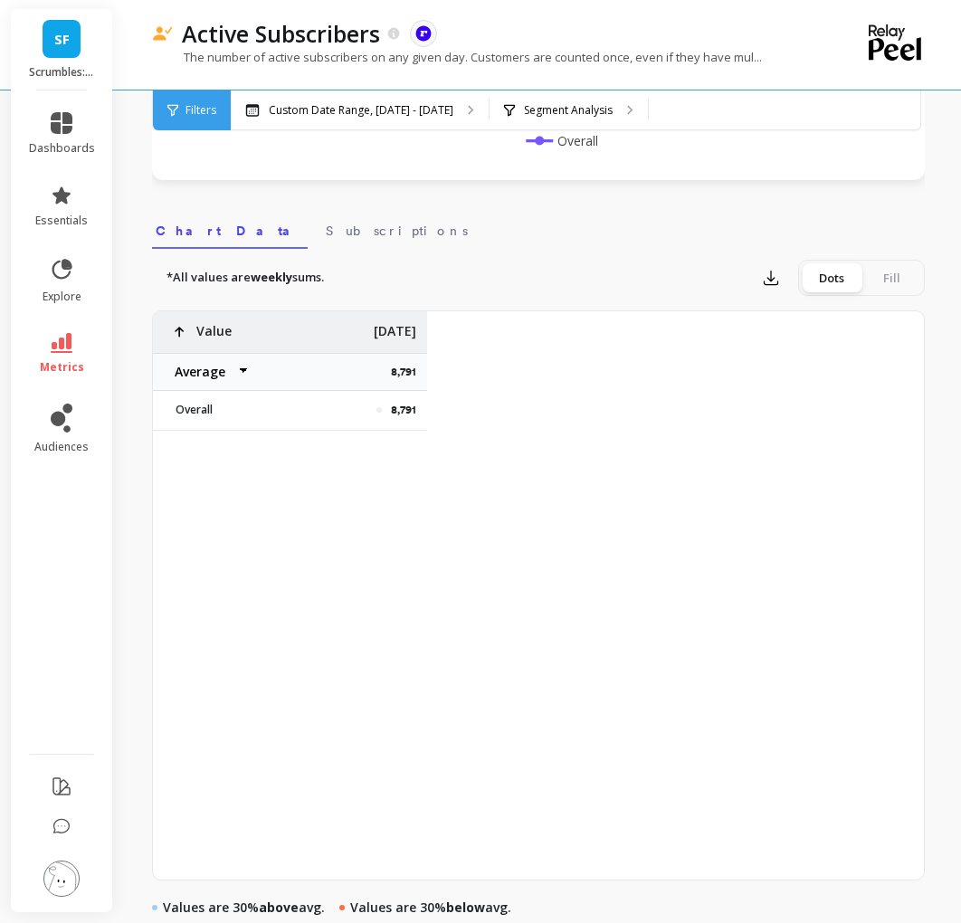
scroll to position [0, 2232]
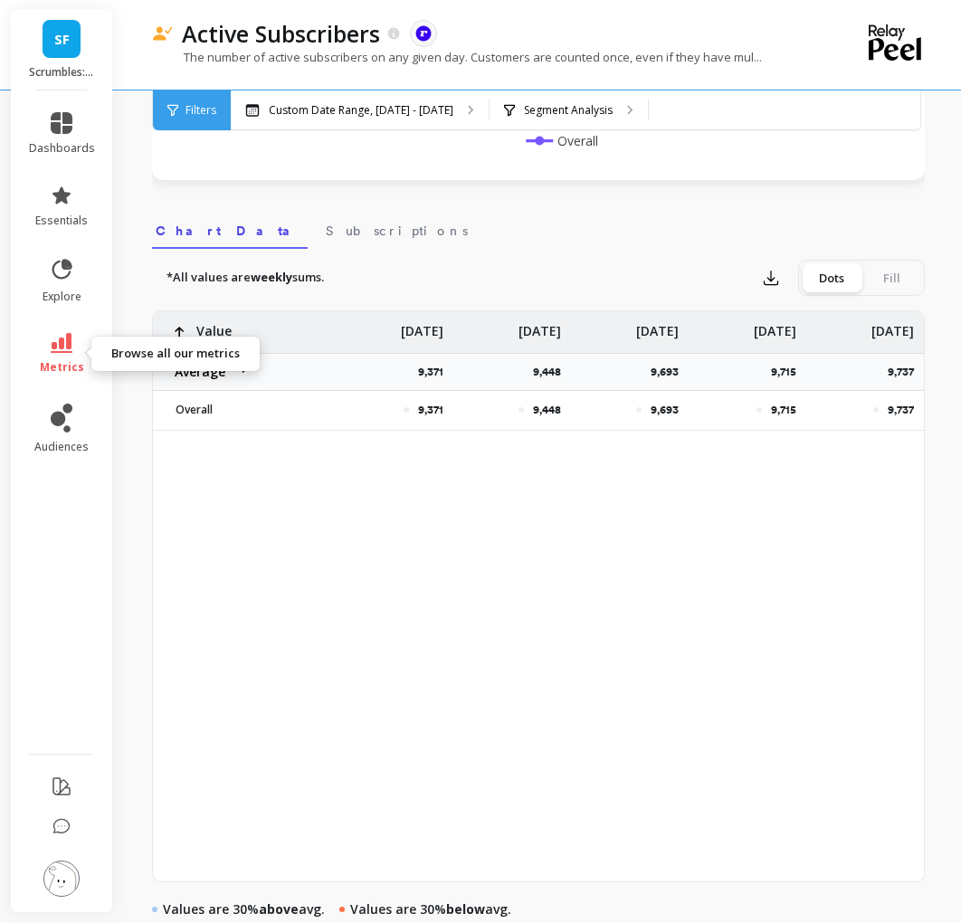
click at [64, 347] on icon at bounding box center [62, 343] width 22 height 20
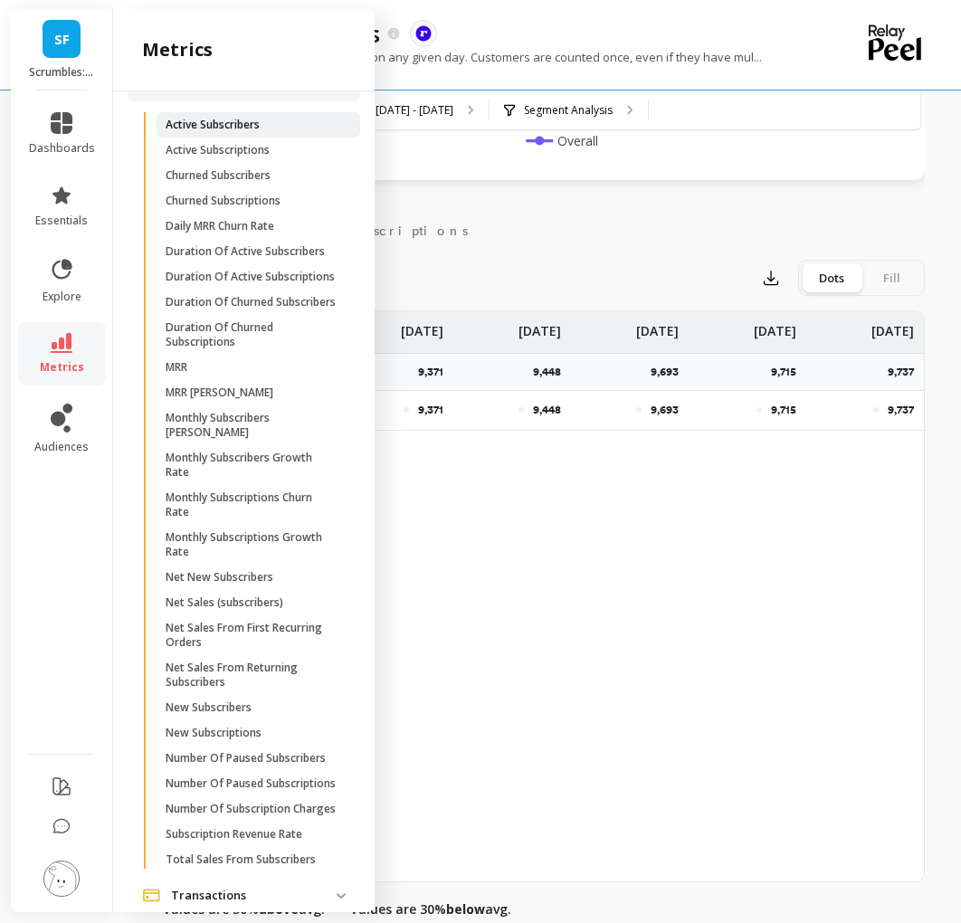
scroll to position [969, 0]
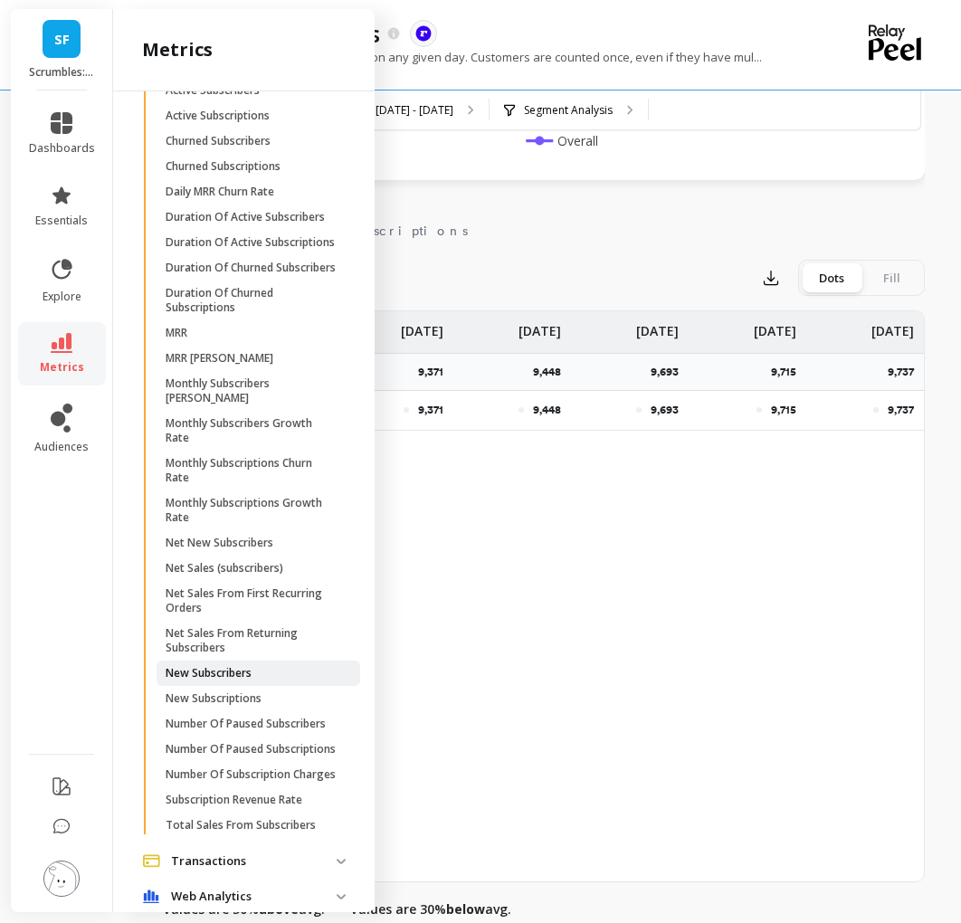
click at [257, 666] on span "New Subscribers" at bounding box center [252, 673] width 173 height 14
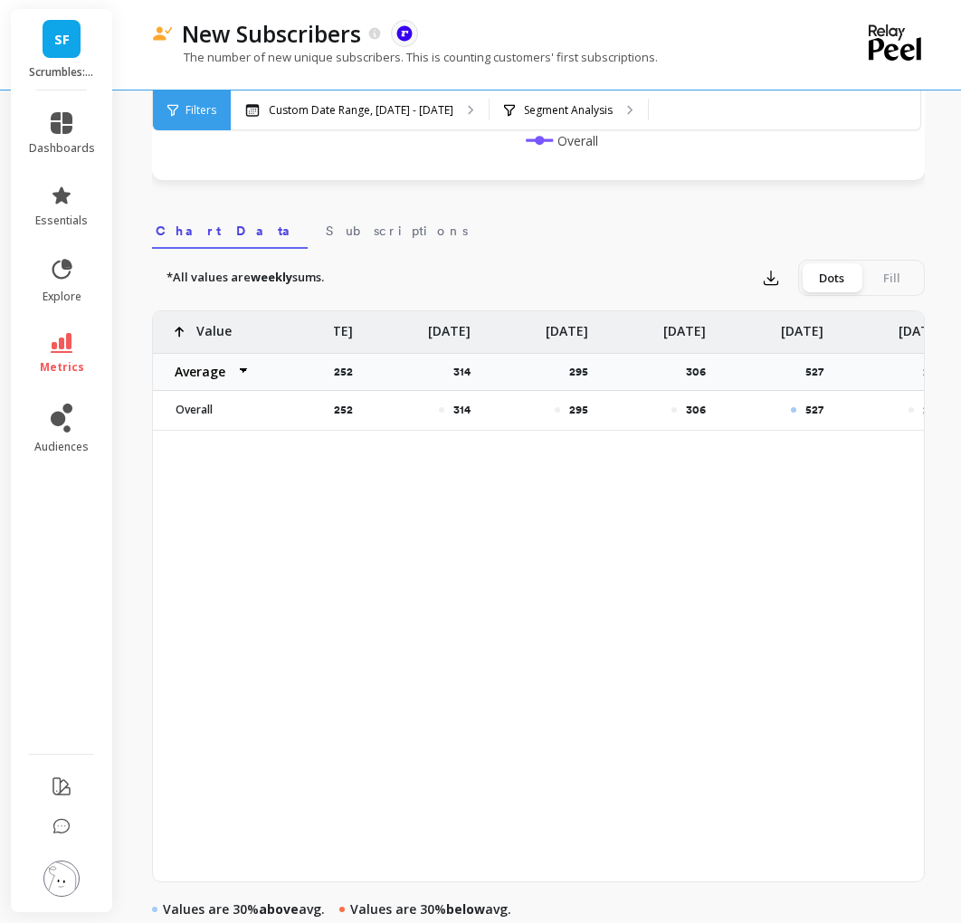
scroll to position [0, 2232]
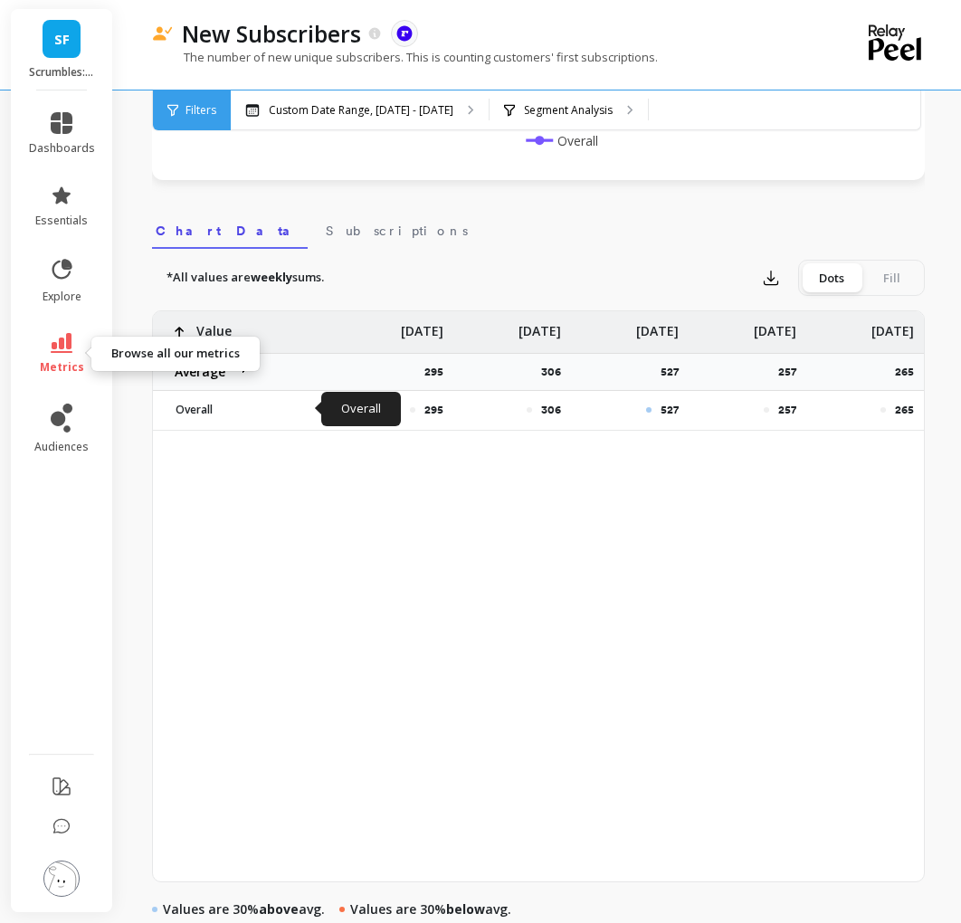
click at [68, 350] on icon at bounding box center [62, 343] width 22 height 20
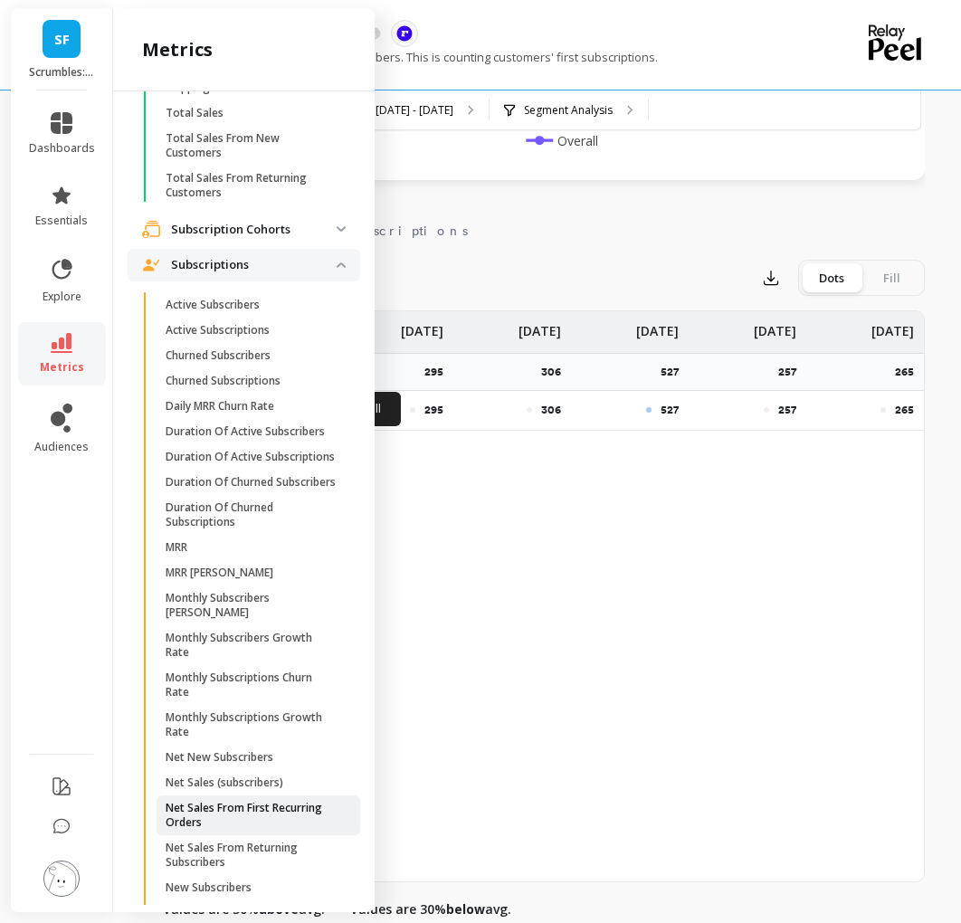
scroll to position [743, 0]
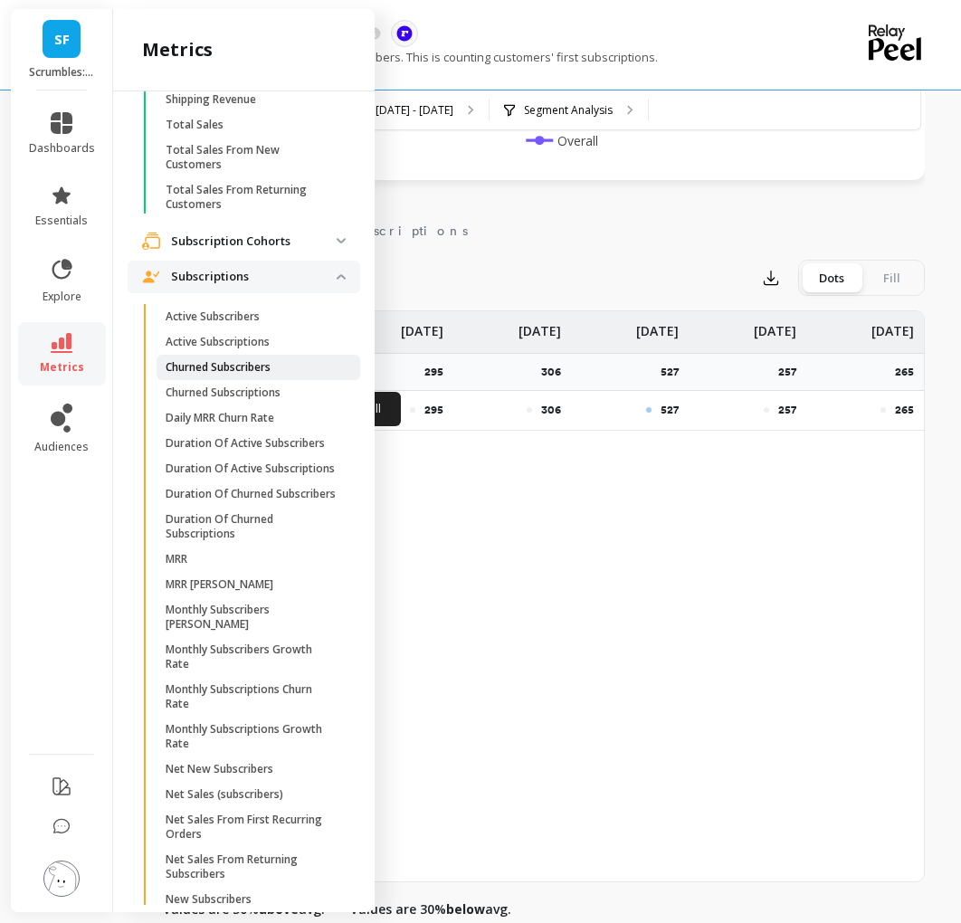
click at [253, 360] on p "Churned Subscribers" at bounding box center [218, 367] width 105 height 14
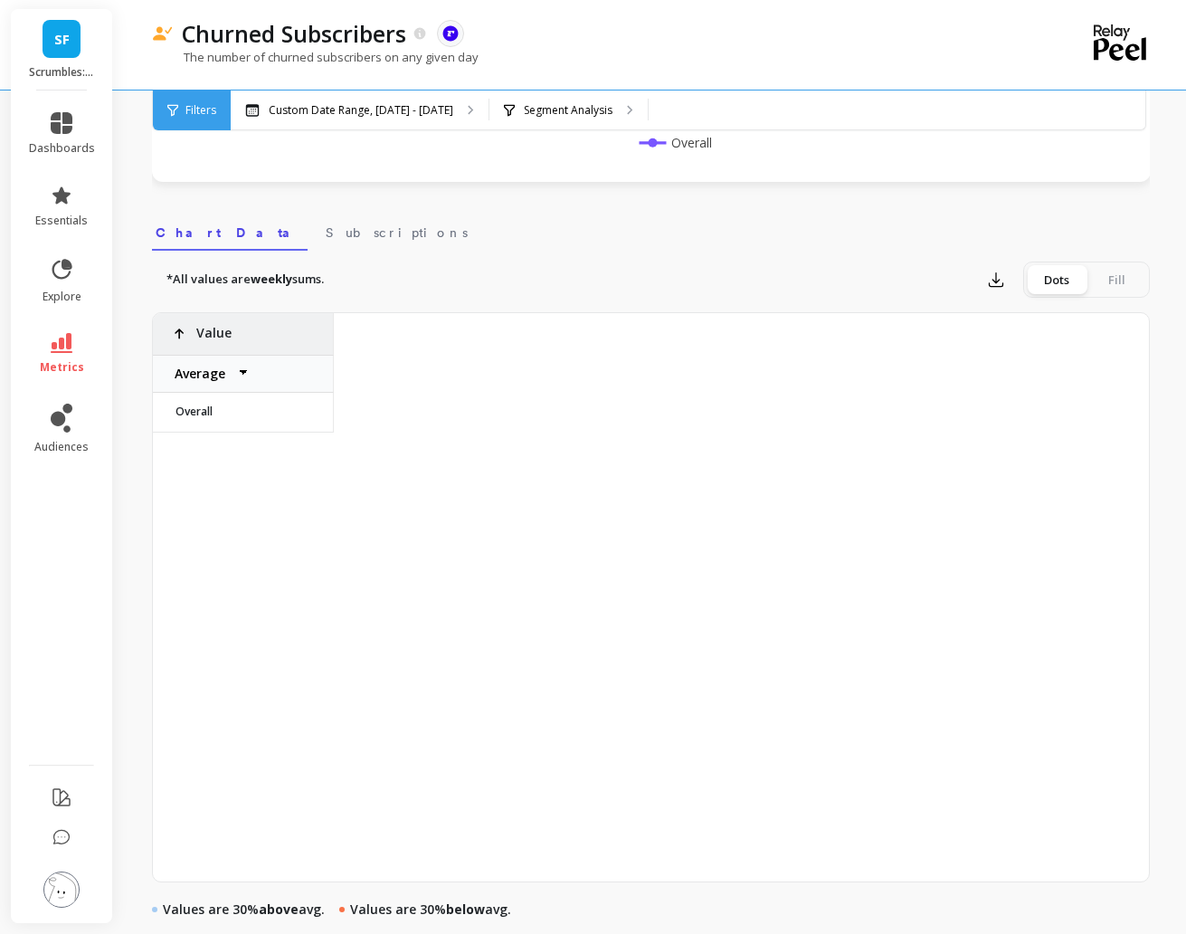
scroll to position [0, 2007]
